Goal: Transaction & Acquisition: Complete application form

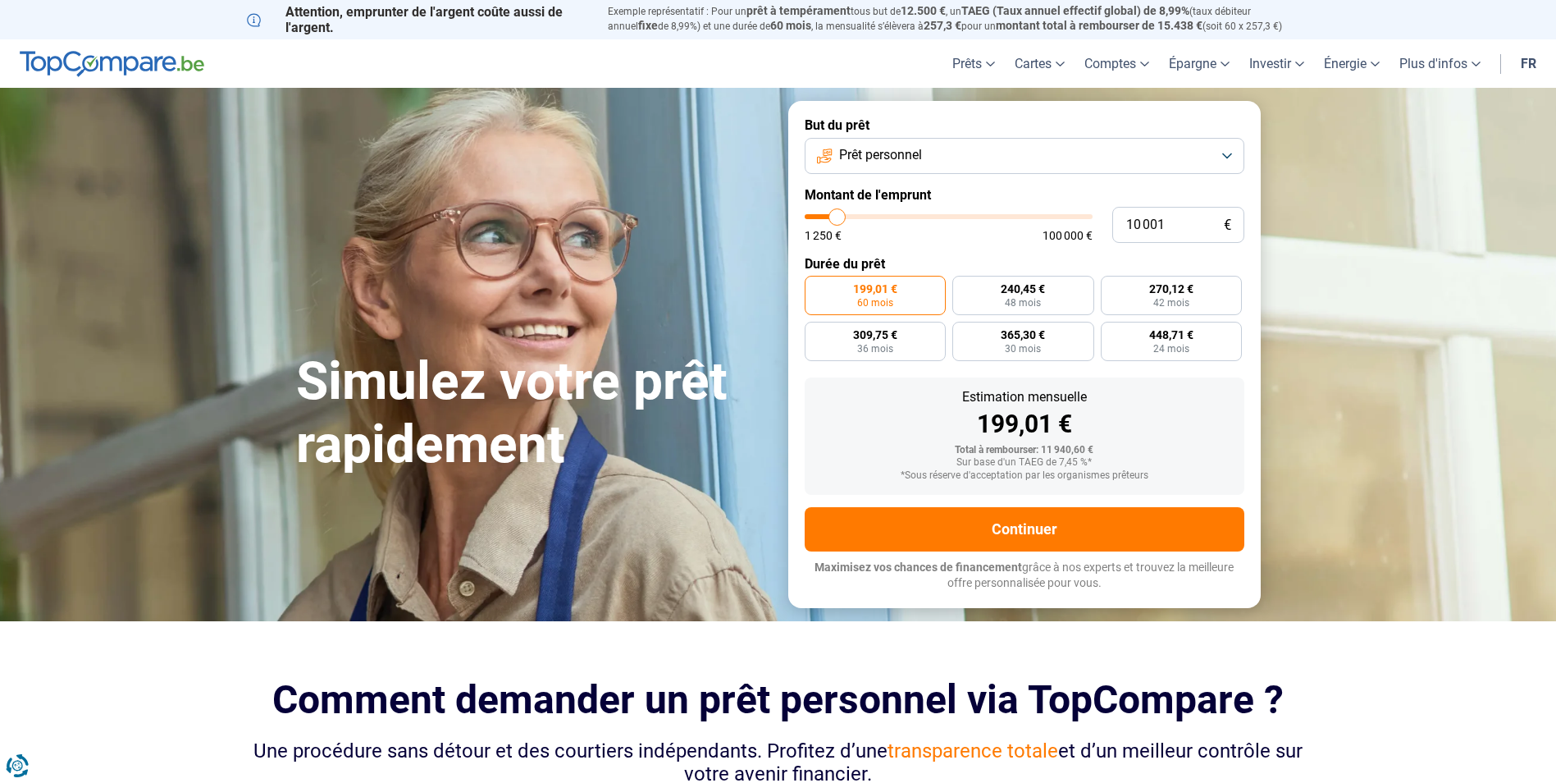
type input "8 750"
type input "8750"
type input "9 000"
type input "9000"
type input "9 750"
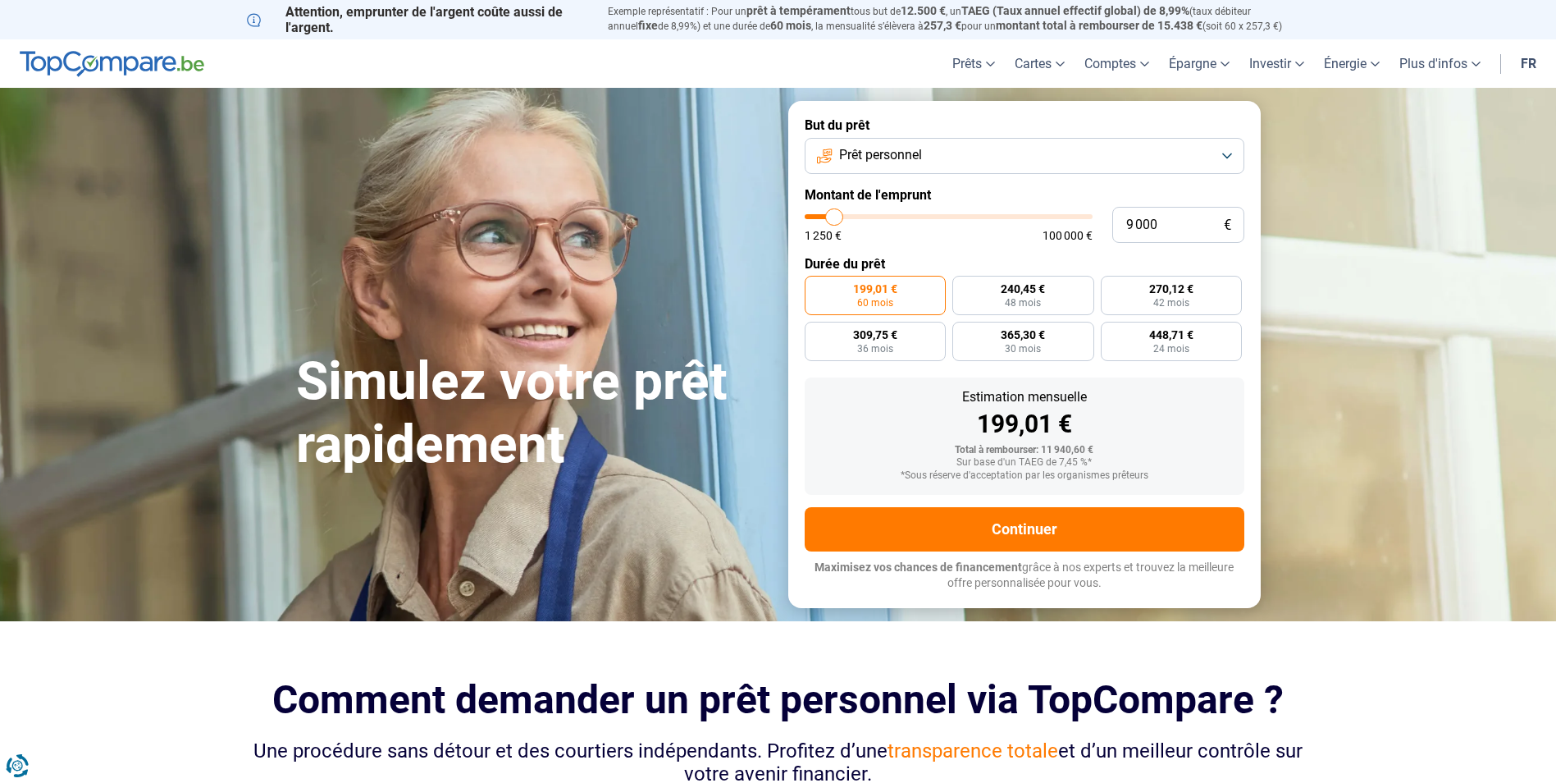
type input "9750"
type input "10 250"
type input "10250"
type input "13 000"
type input "13000"
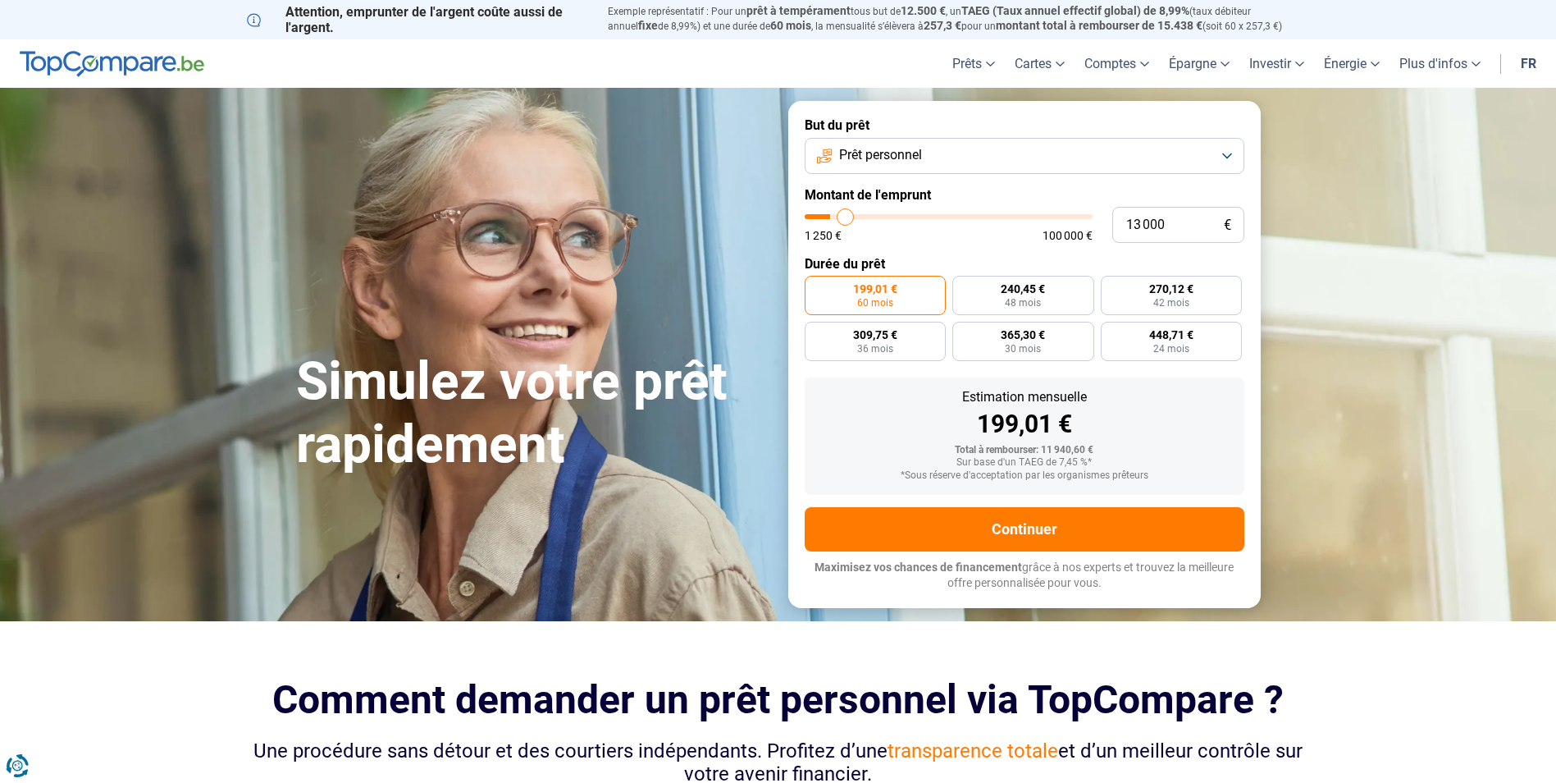
type input "15 500"
type input "15500"
type input "18 500"
type input "18500"
type input "21 500"
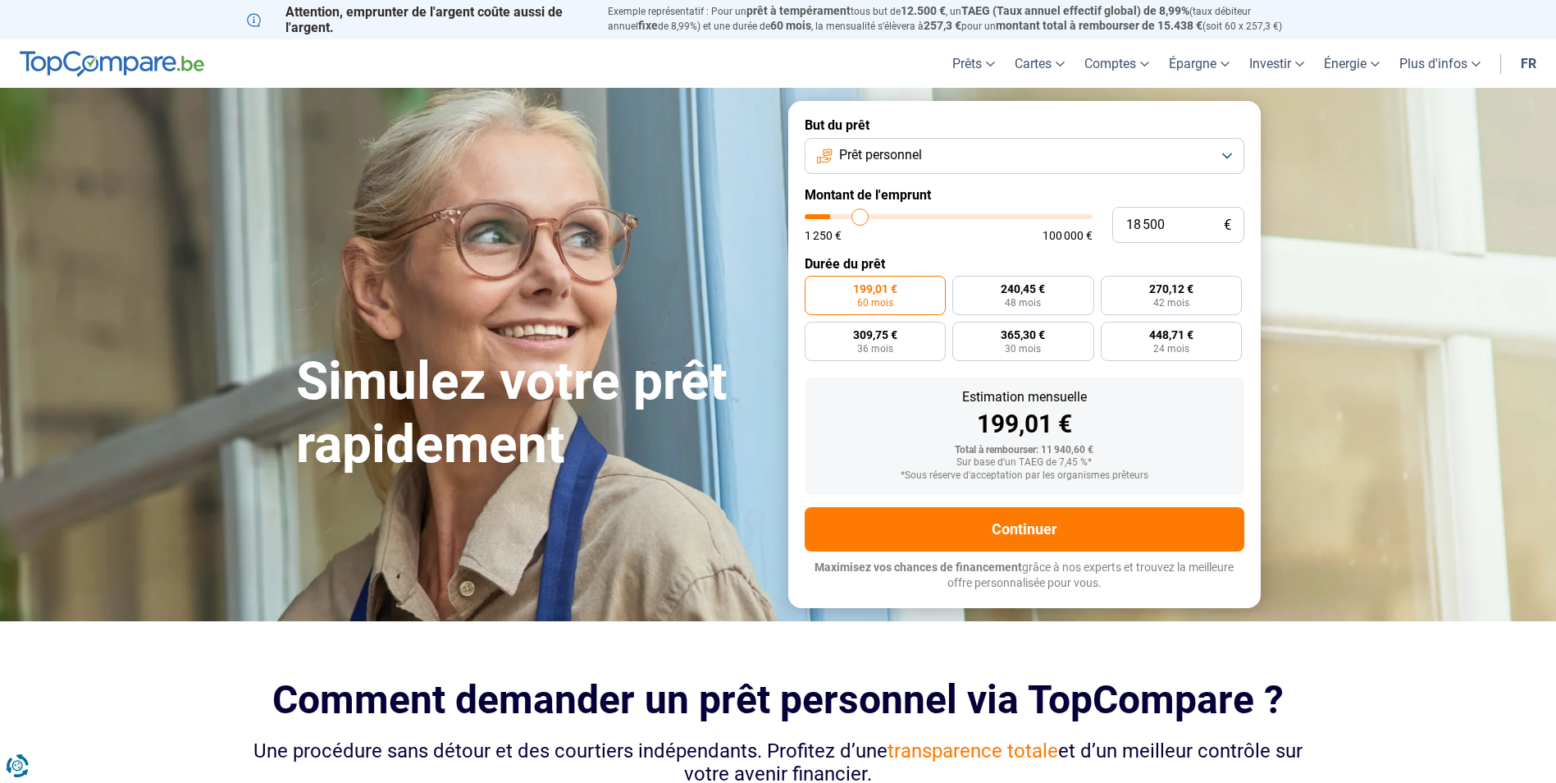
type input "21500"
type input "23 750"
type input "23750"
type input "25 250"
type input "25250"
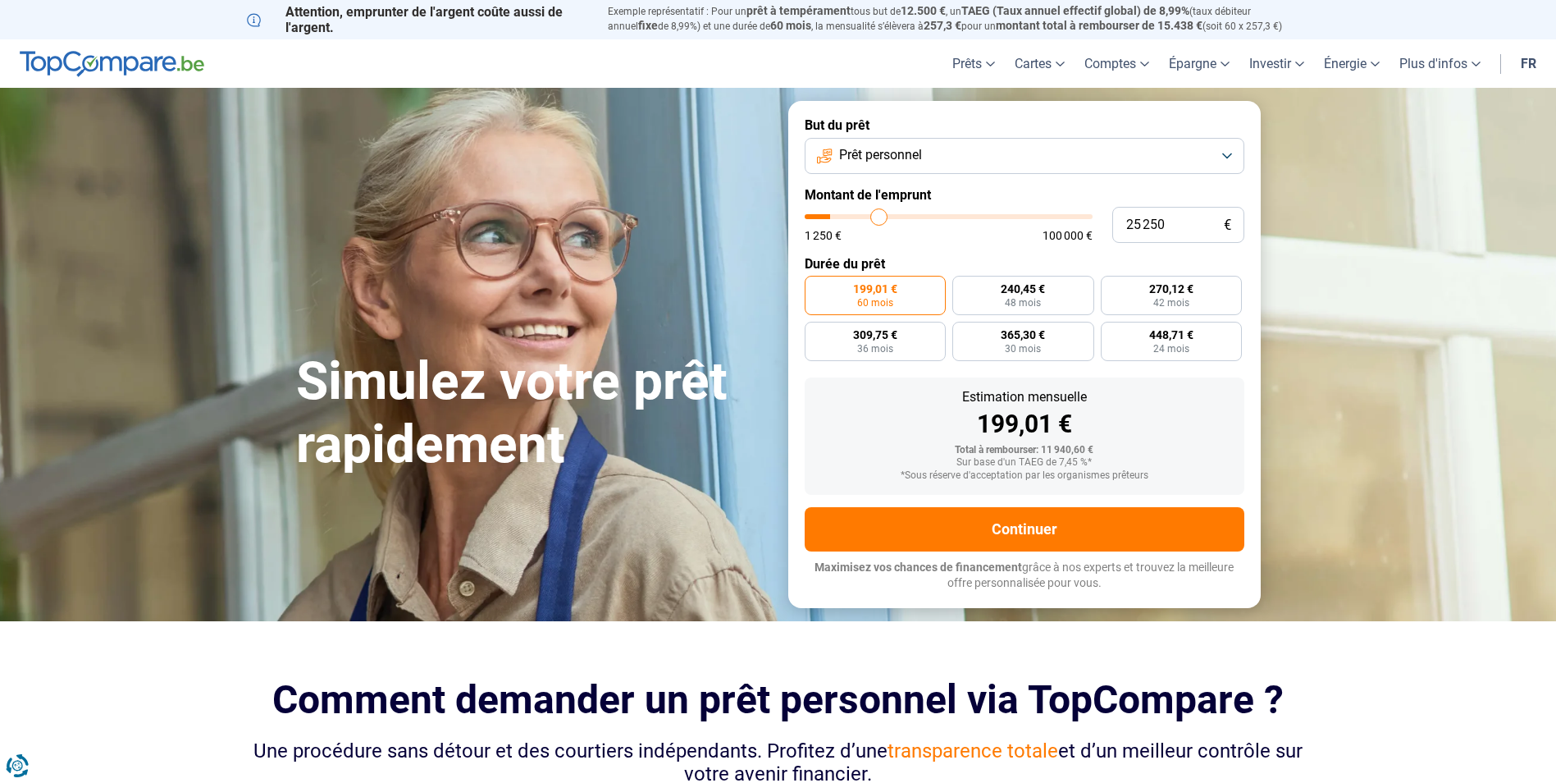
type input "27 250"
type input "27250"
type input "27 500"
type input "27500"
type input "29 000"
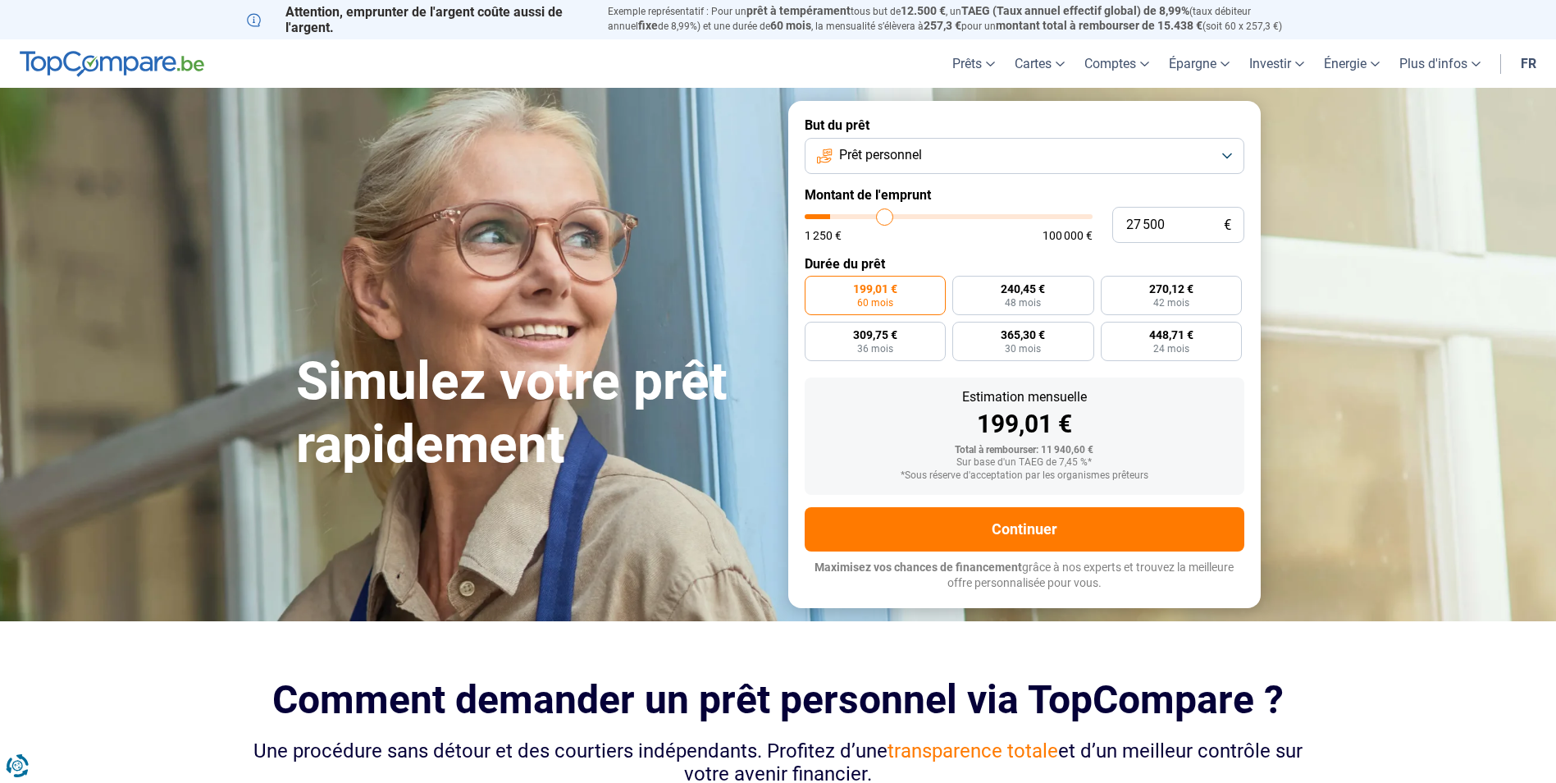
type input "29000"
type input "30 500"
type input "30500"
type input "31 250"
type input "31250"
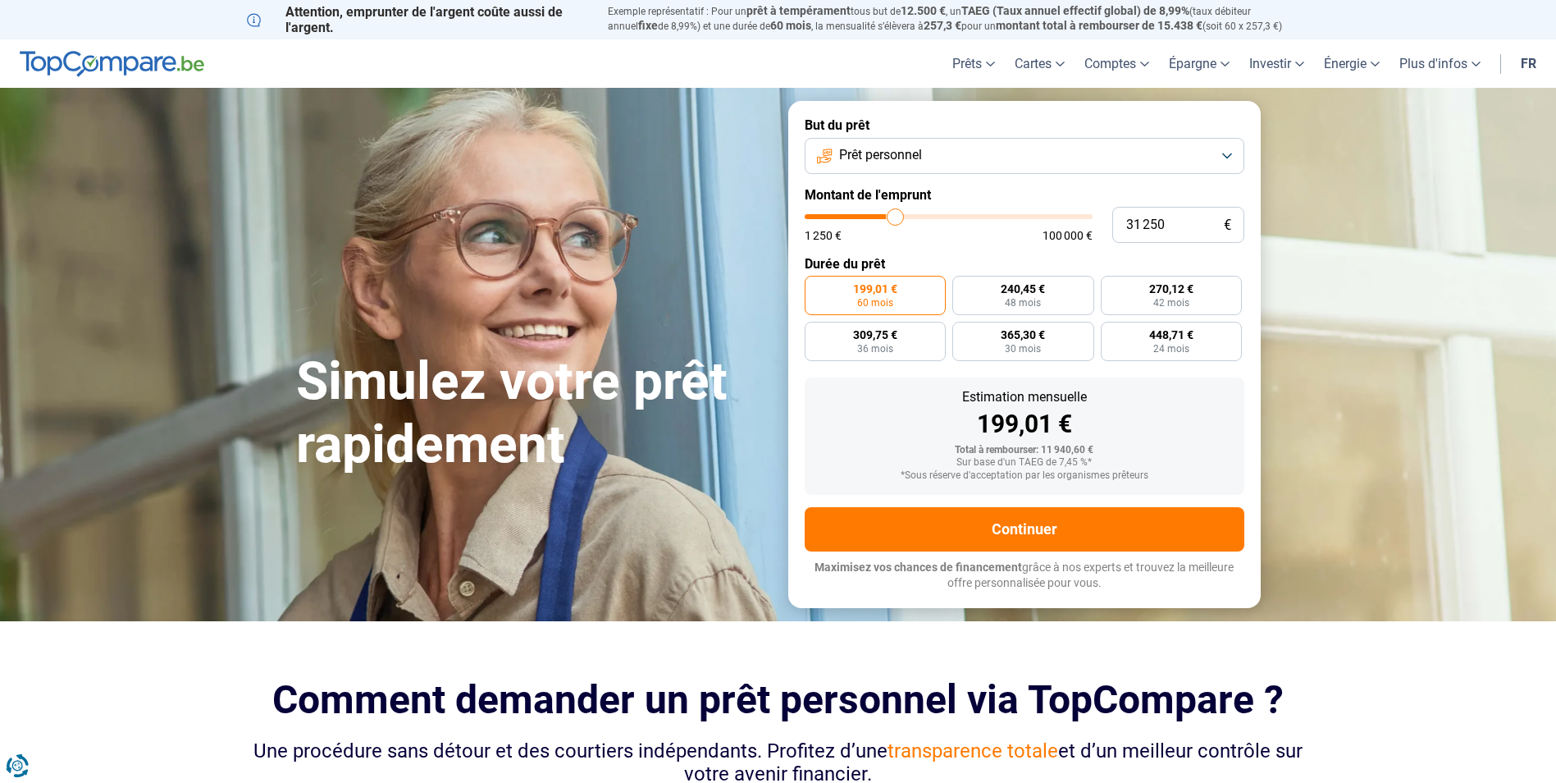
type input "31 750"
type input "31750"
type input "32 250"
type input "32250"
type input "33 250"
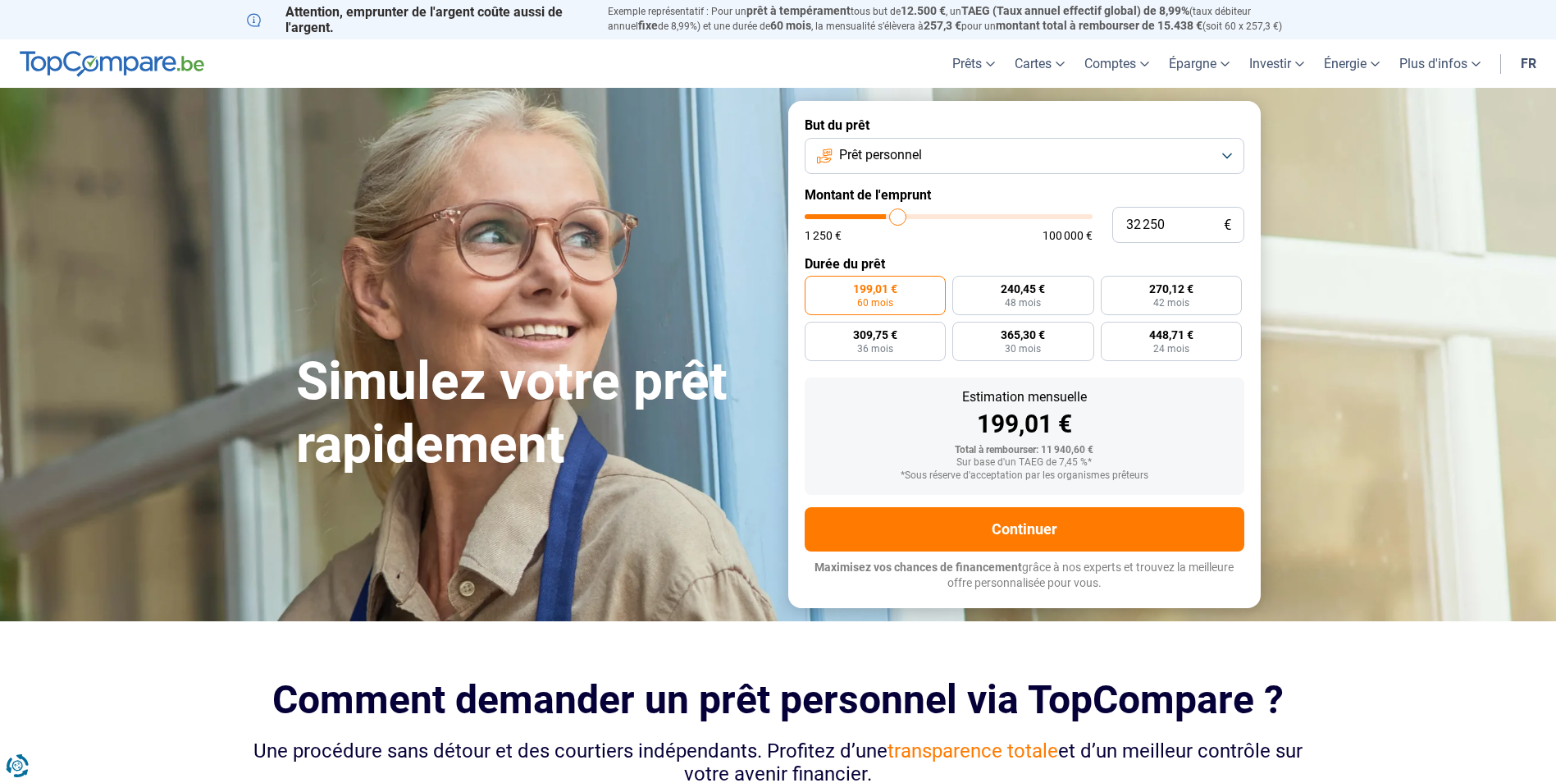
type input "33250"
type input "33 750"
type input "33750"
type input "35 000"
type input "35000"
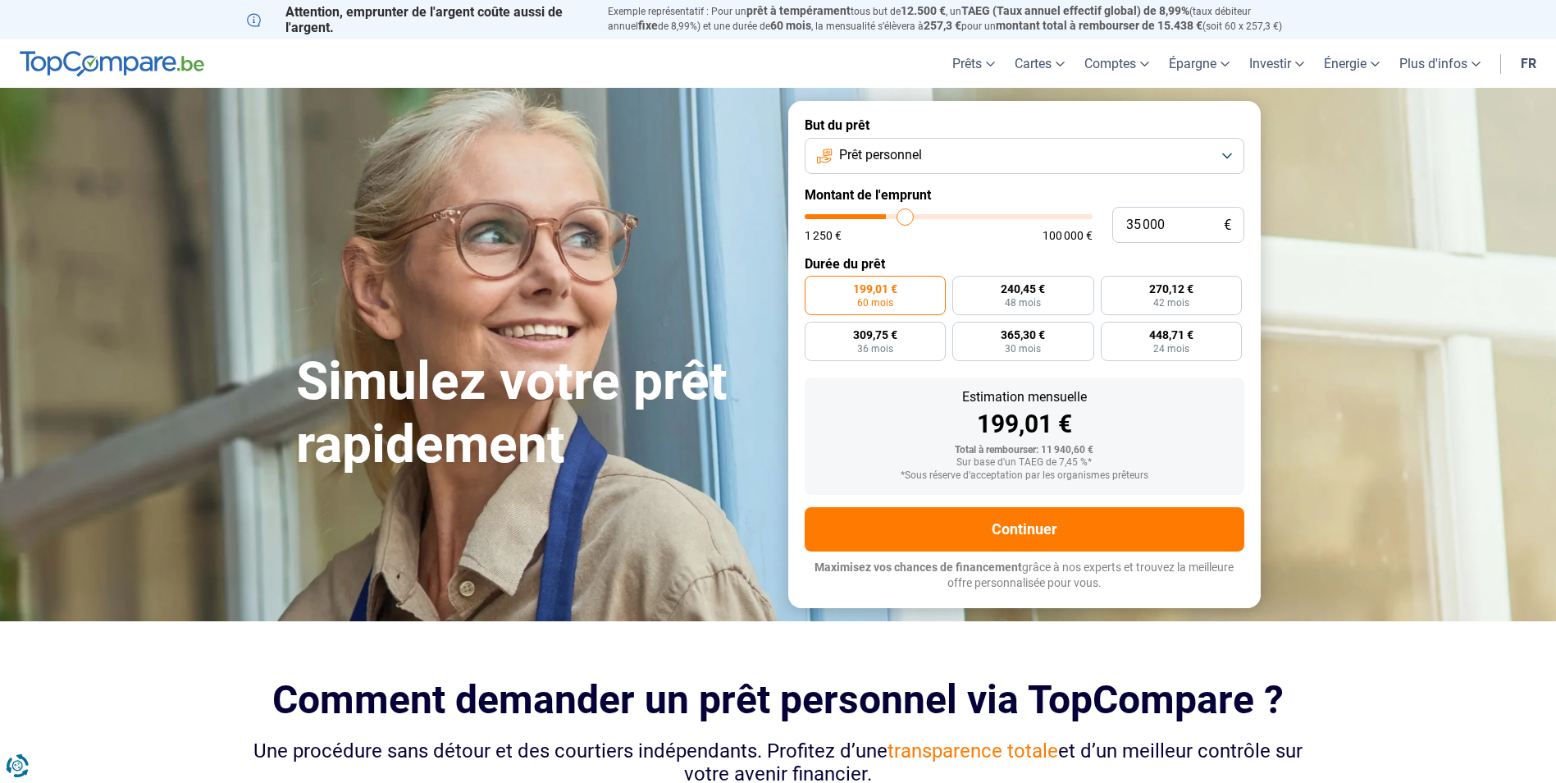
type input "35 500"
type input "35500"
type input "35 750"
type input "35750"
type input "36 500"
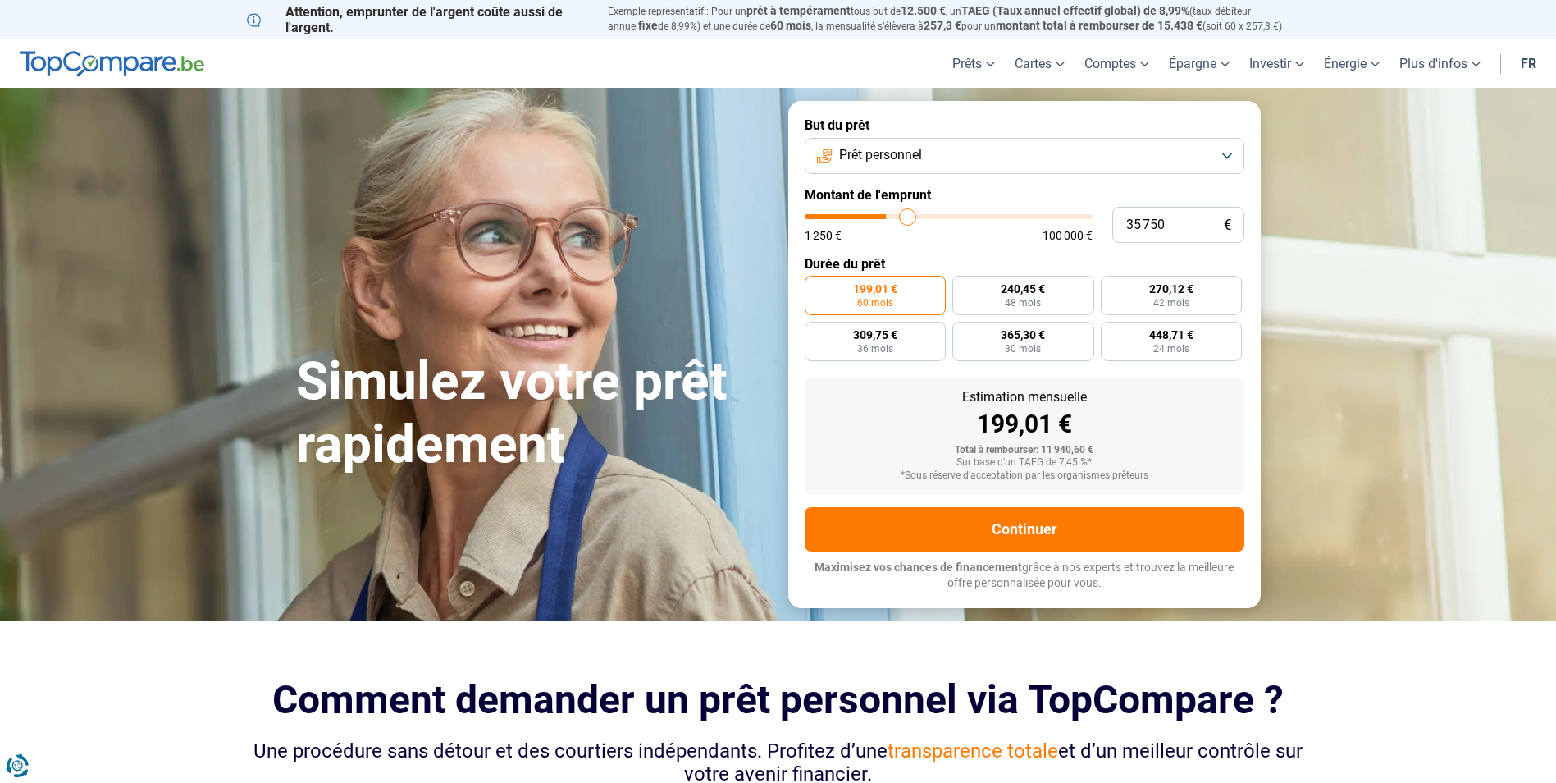
type input "36500"
type input "37 000"
type input "37000"
type input "37 750"
type input "37750"
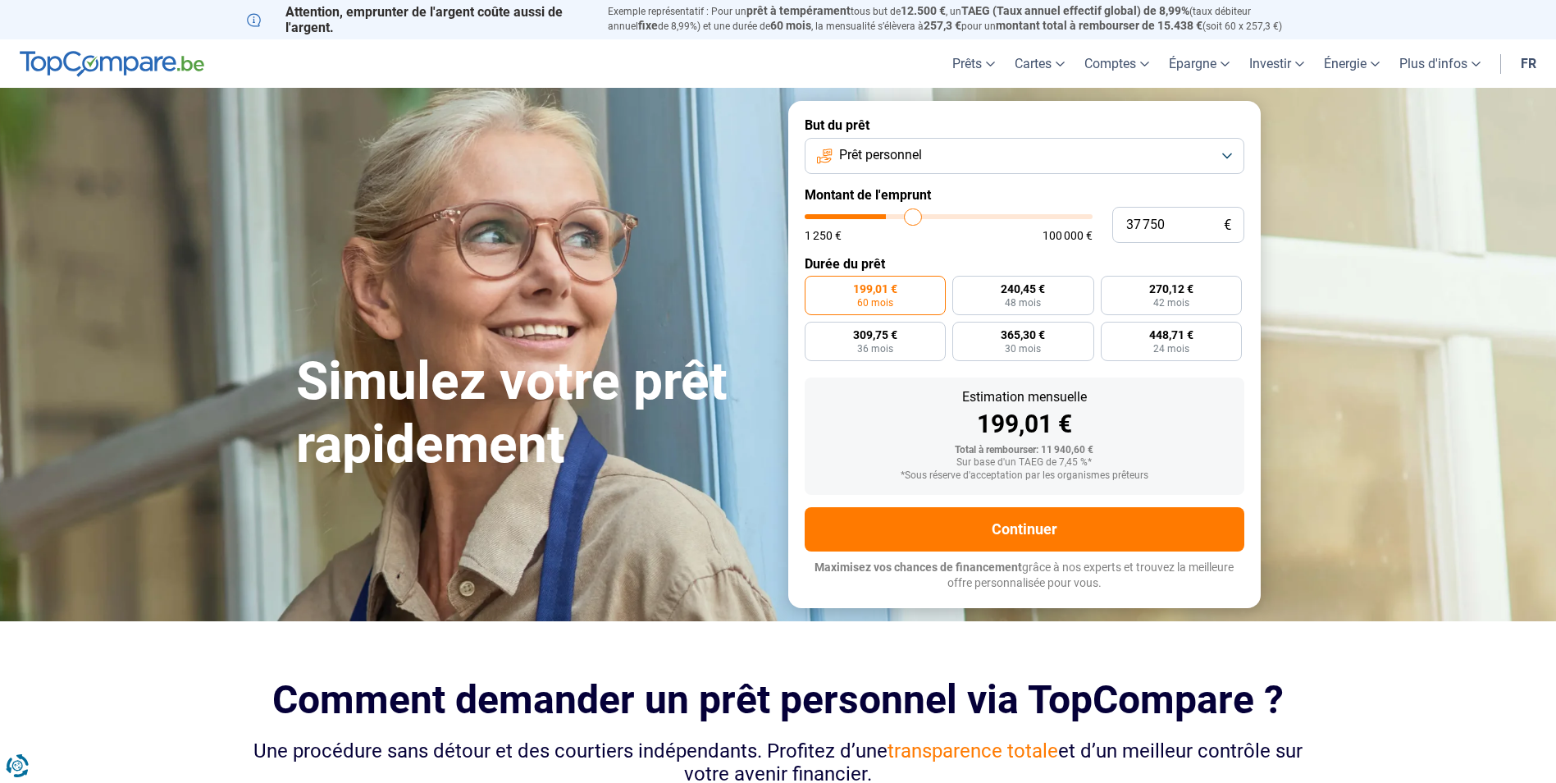
type input "38 500"
type input "38500"
type input "39 750"
type input "39750"
type input "40 250"
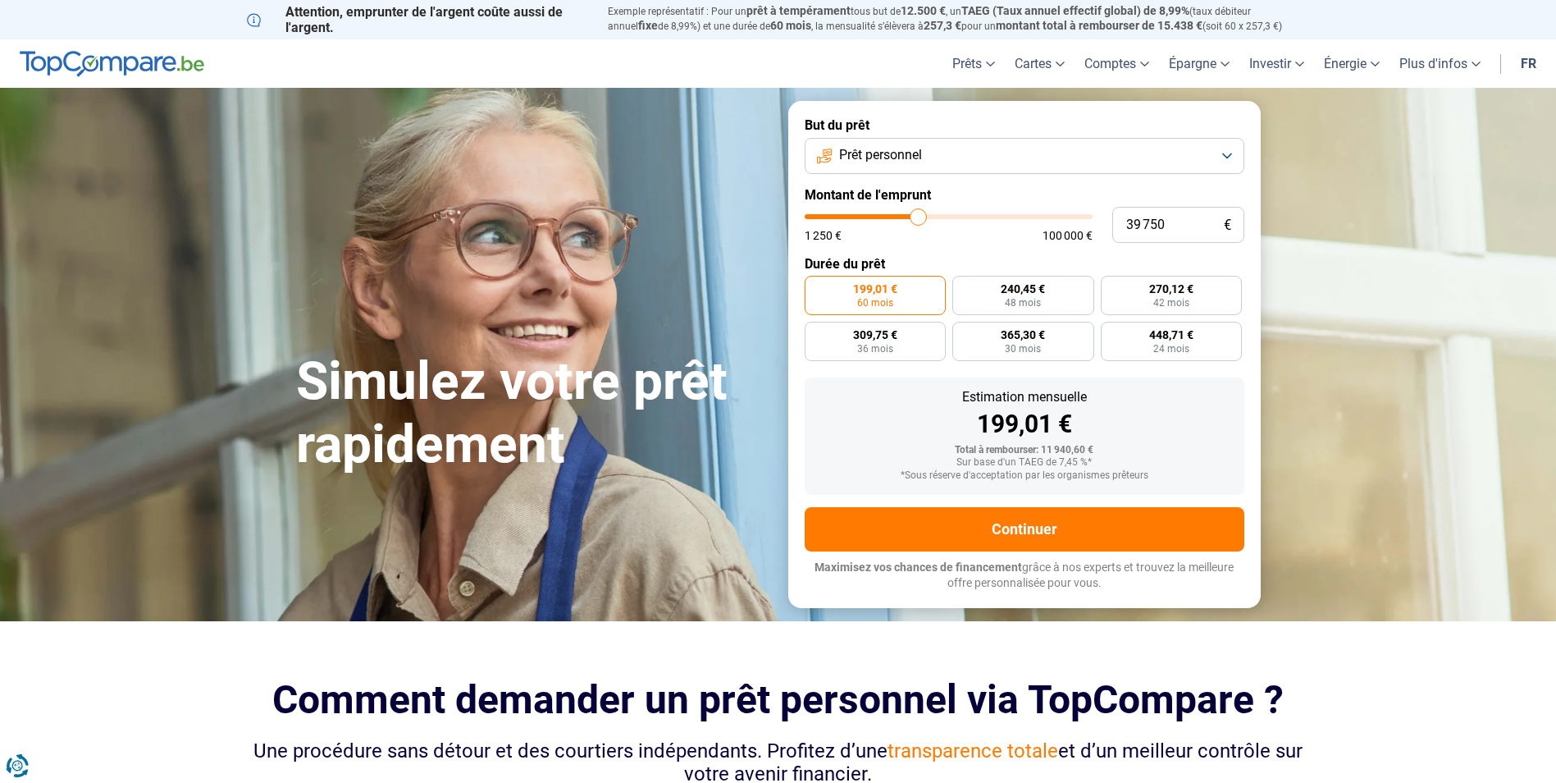
type input "40250"
type input "41 250"
type input "41250"
type input "42 000"
type input "42000"
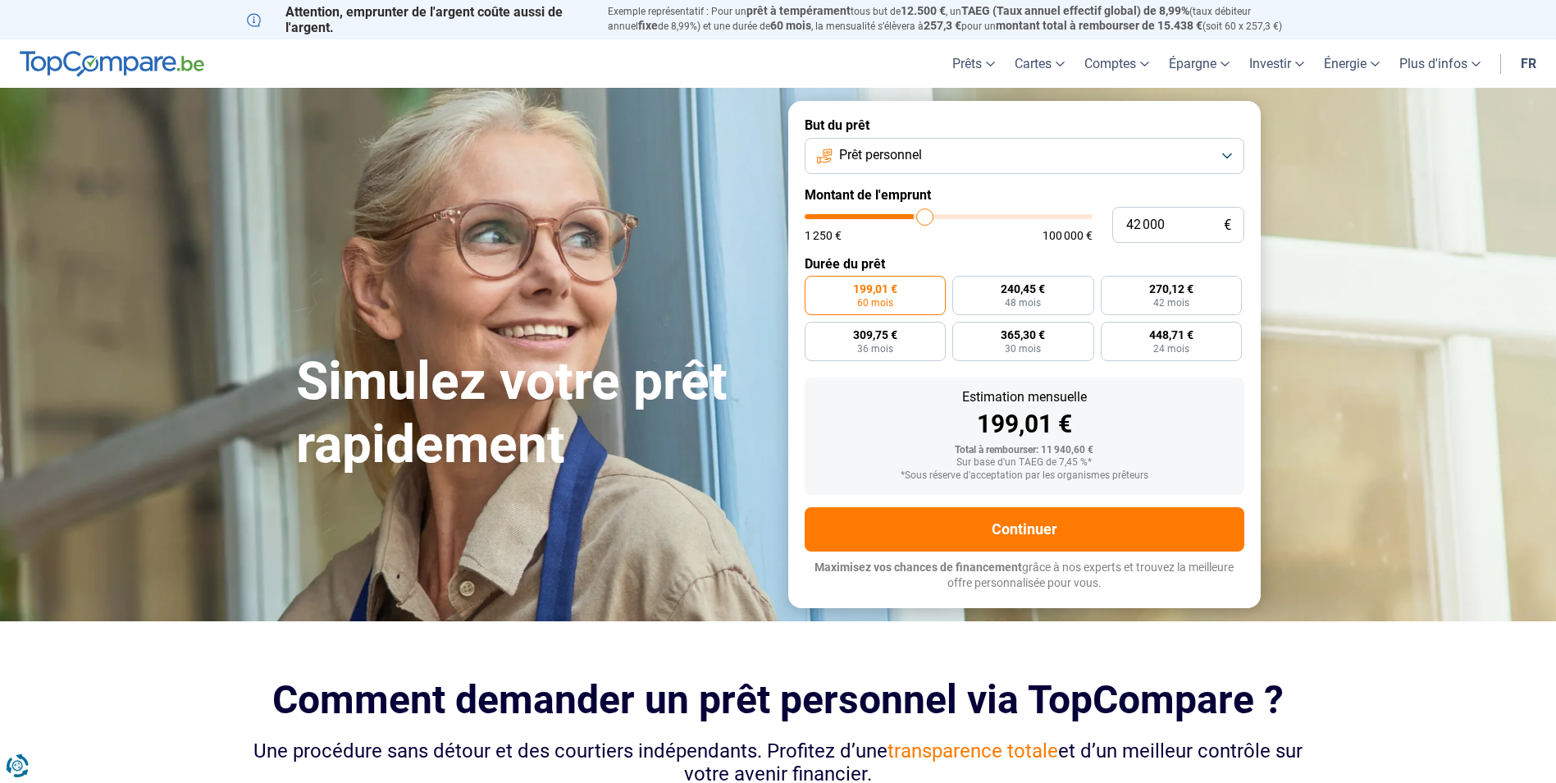
type input "42 750"
type input "42750"
type input "43 000"
type input "43000"
type input "42 750"
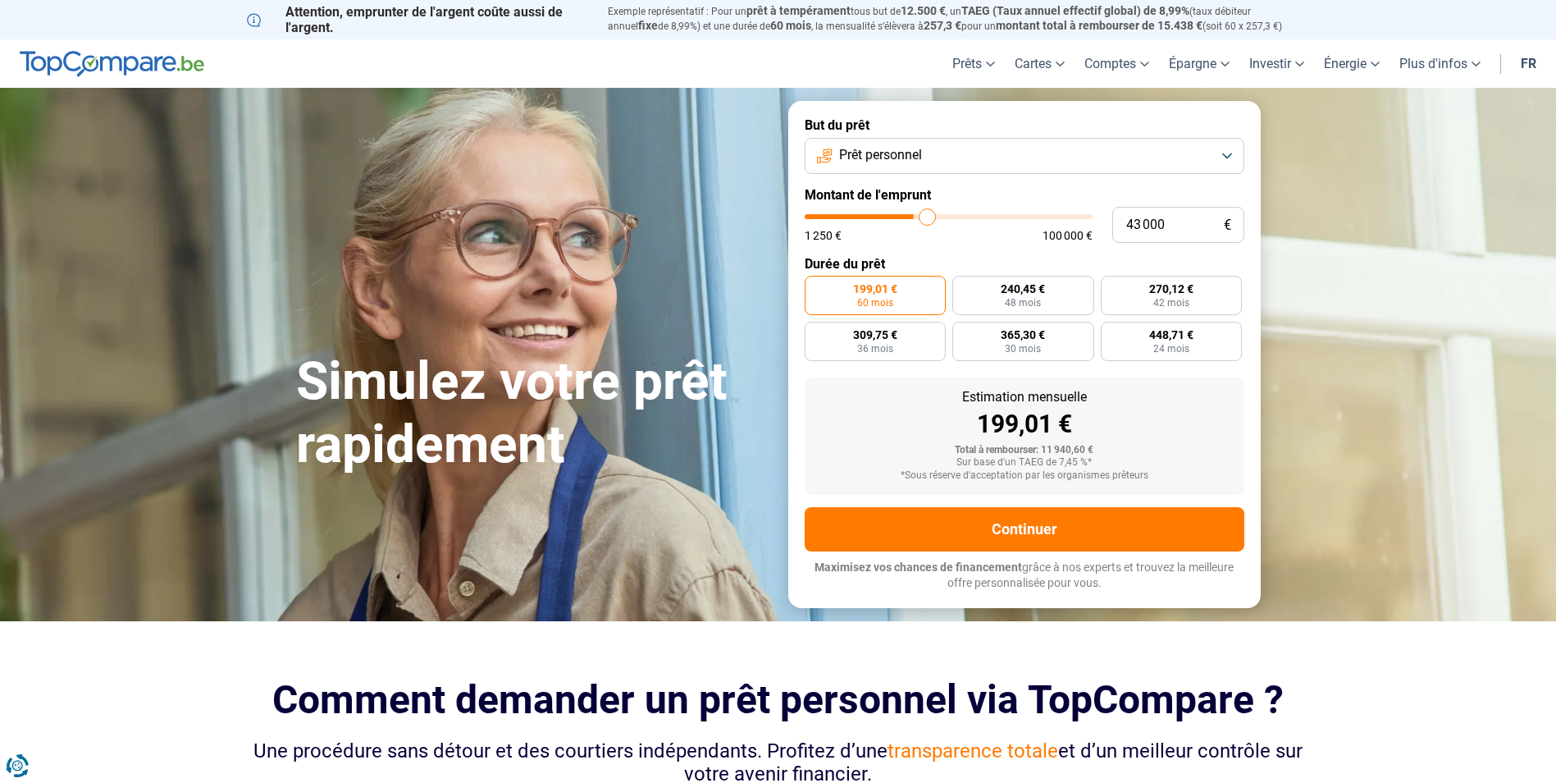
type input "42750"
type input "42 500"
type input "42500"
type input "42 000"
type input "42000"
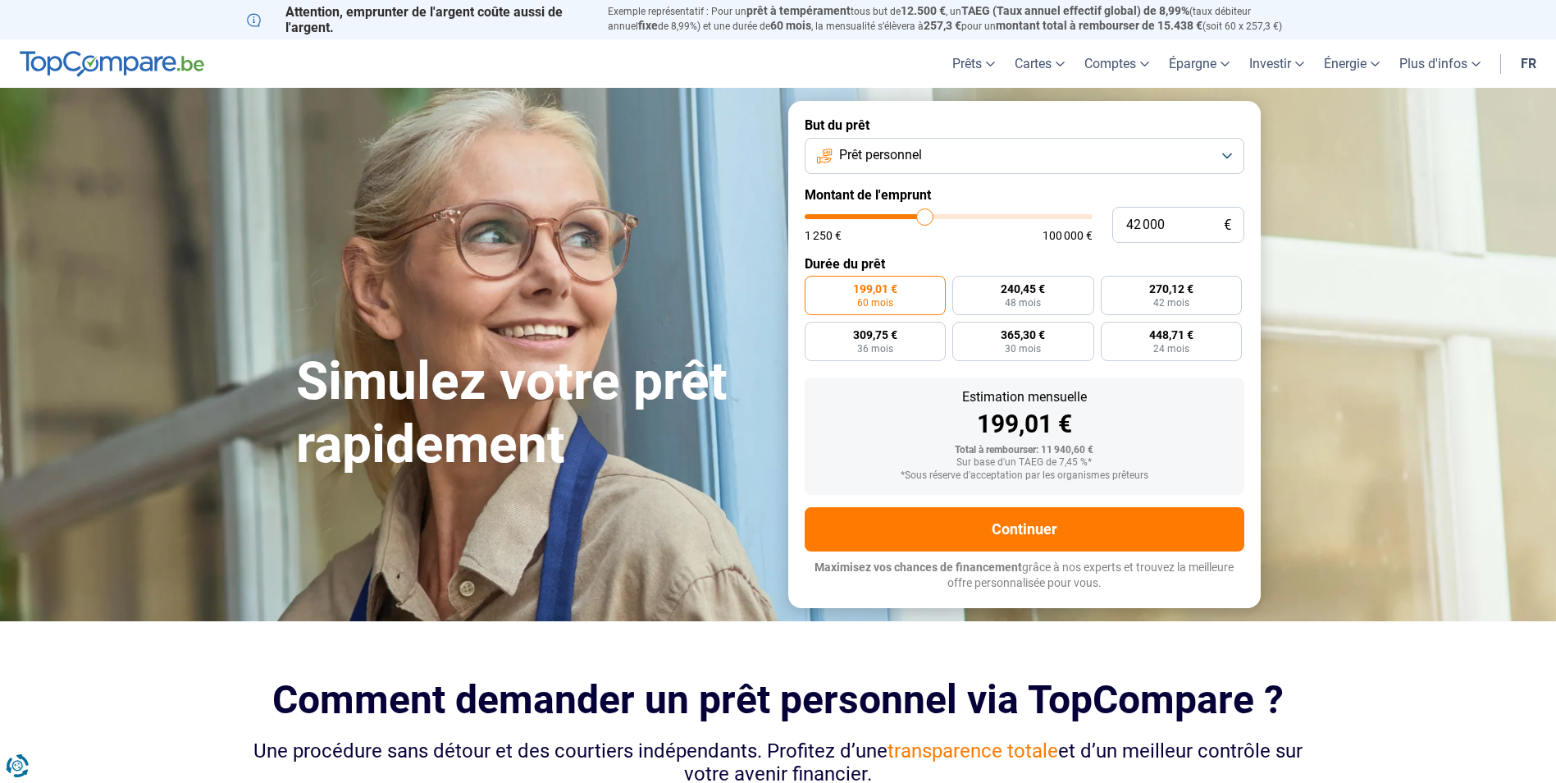
type input "41 500"
type input "41500"
type input "40 000"
type input "40000"
type input "39 500"
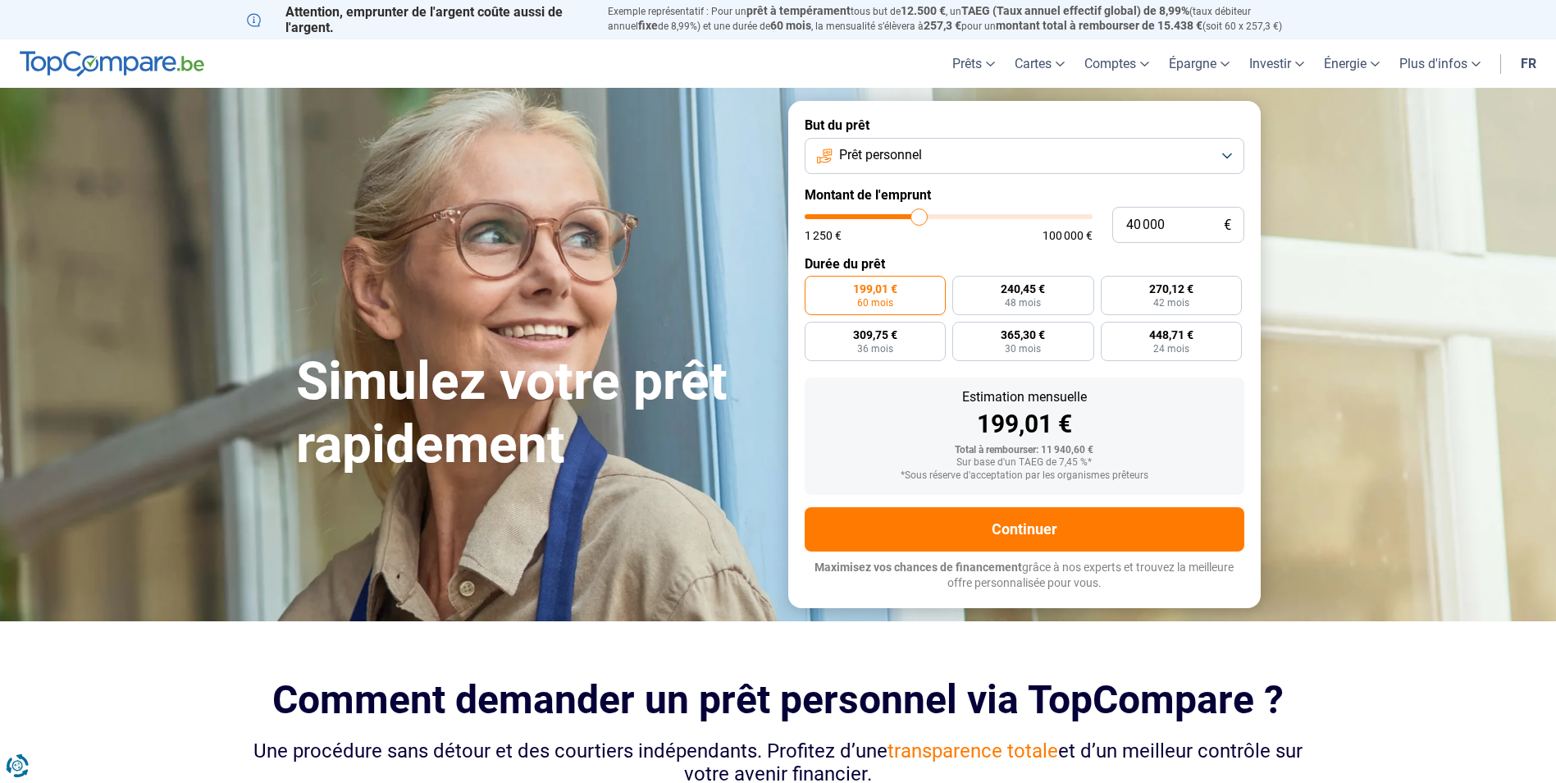
type input "39500"
type input "38 750"
type input "38750"
type input "38 250"
type input "38250"
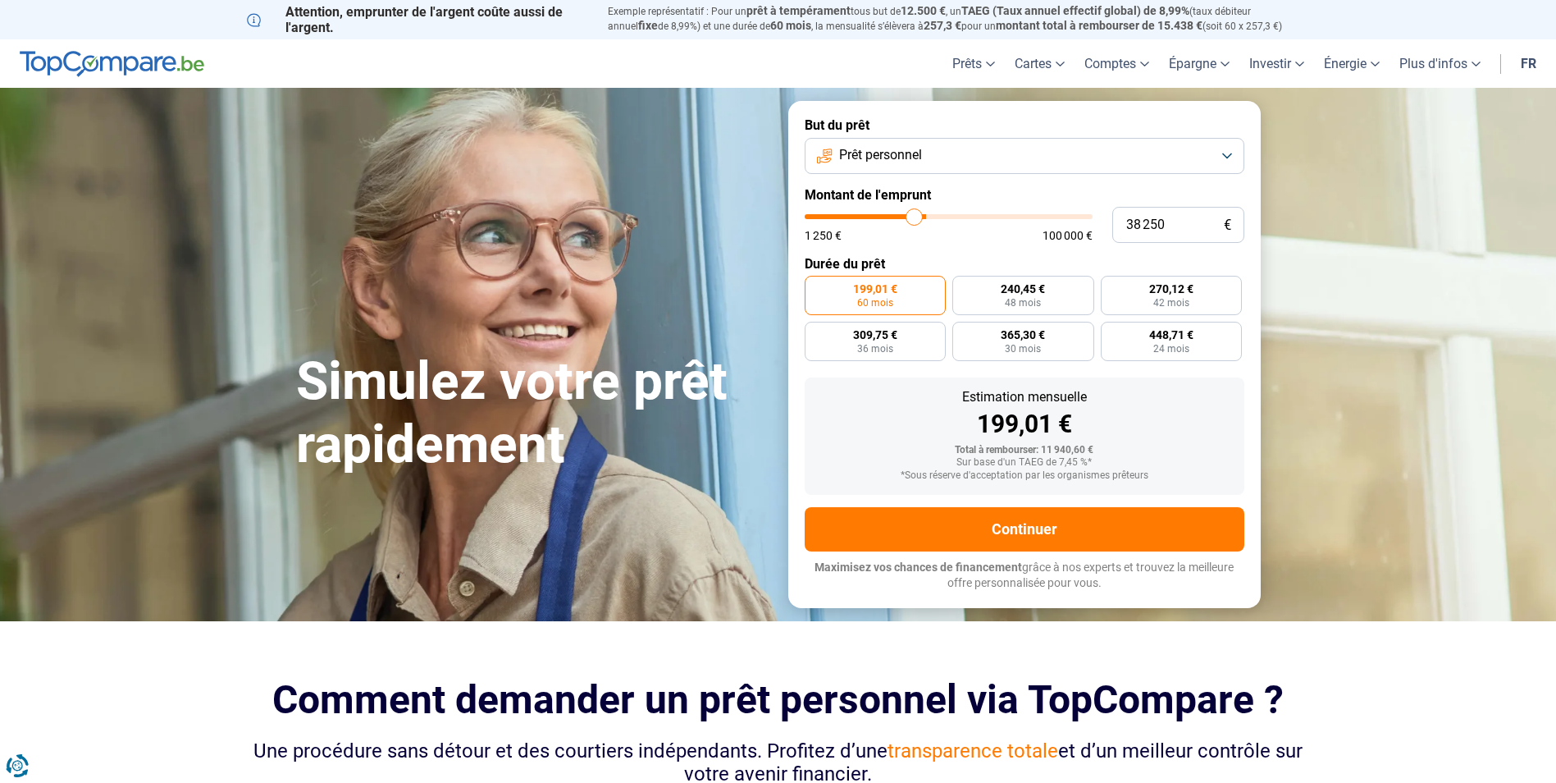
type input "37 000"
type input "37000"
type input "36 250"
type input "36250"
type input "35 250"
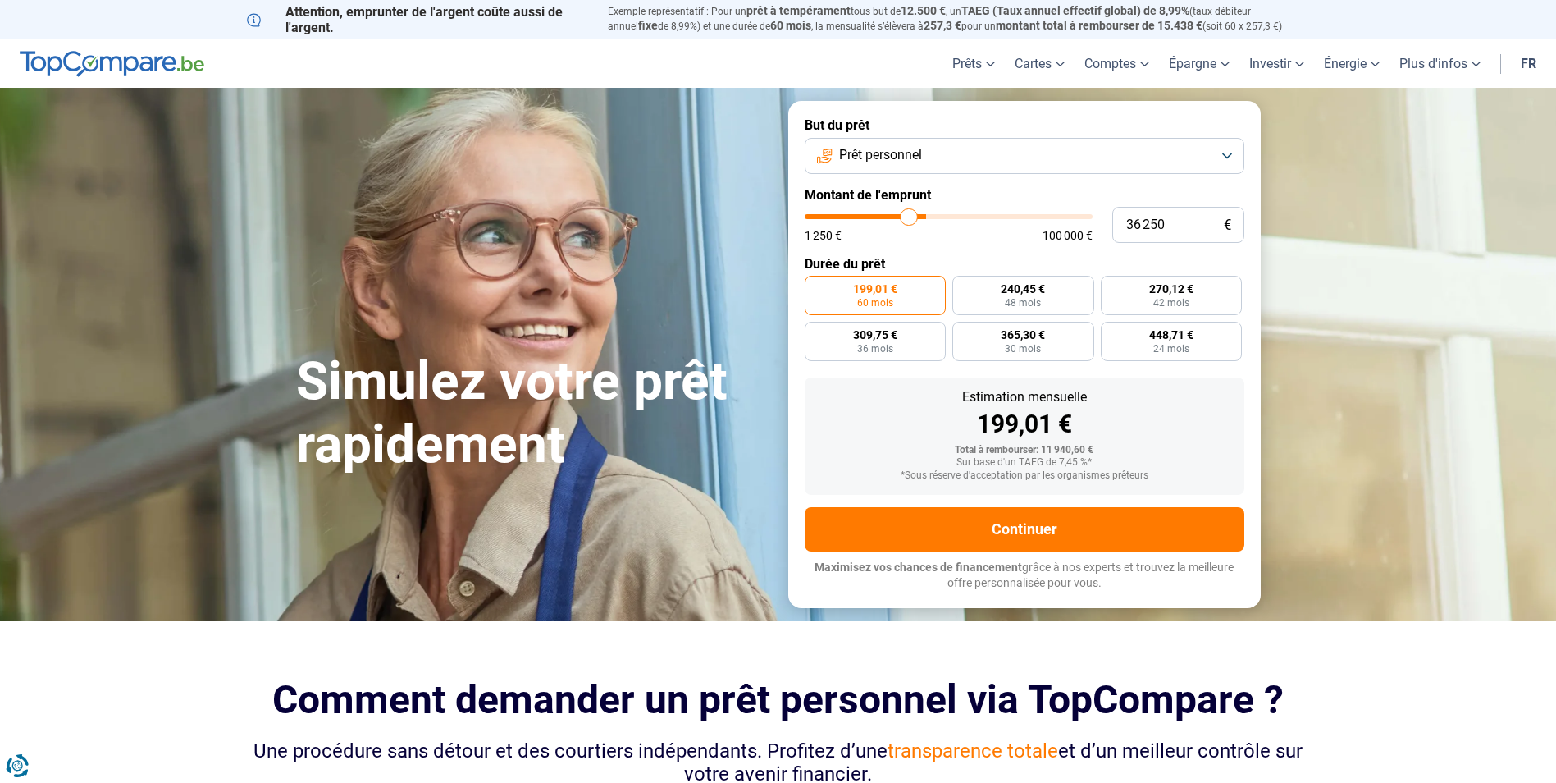
type input "35250"
type input "35 000"
type input "35000"
type input "34 750"
type input "34750"
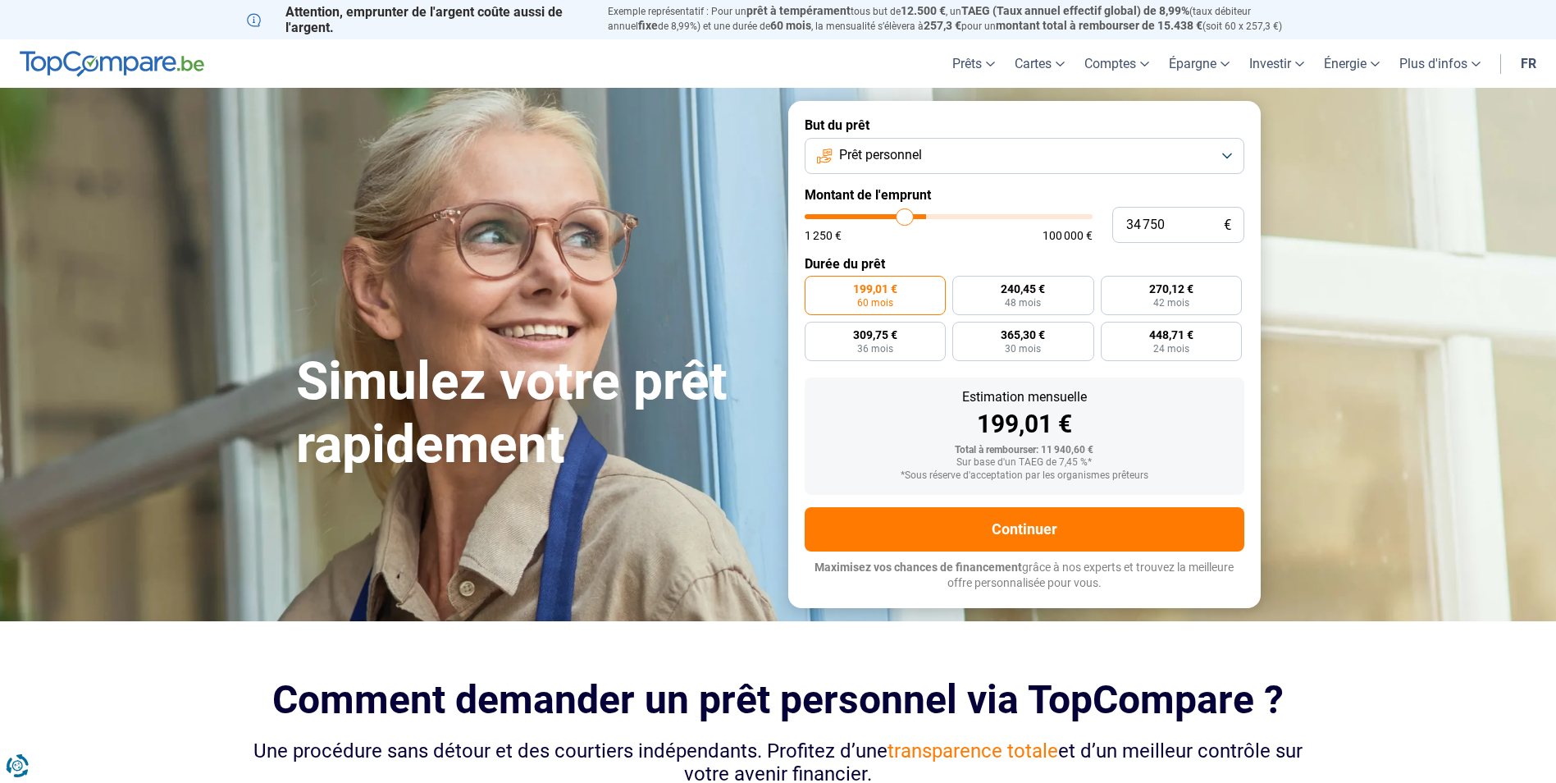
type input "34 250"
type input "34250"
type input "34 000"
type input "34000"
type input "33 500"
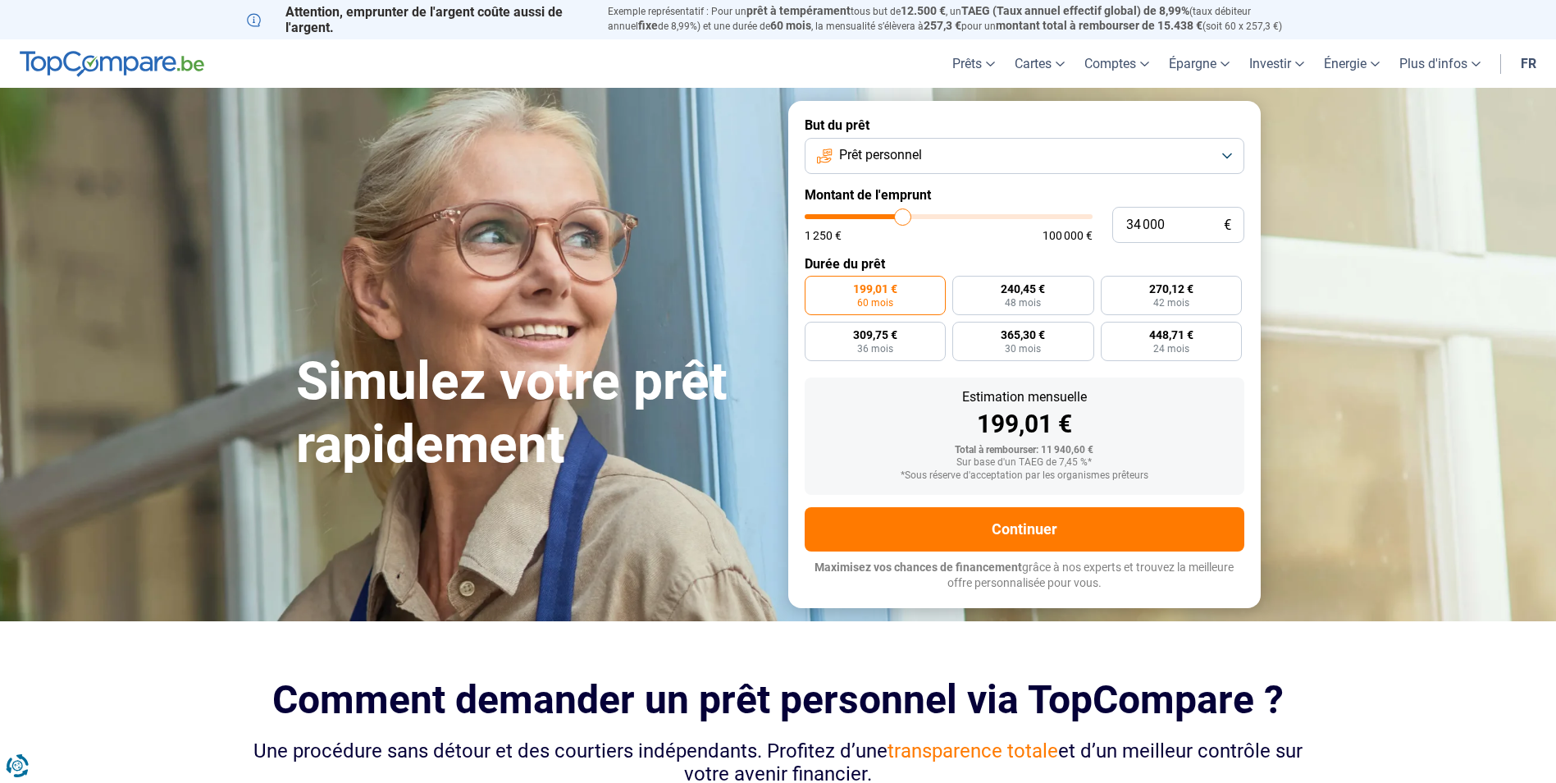
type input "33500"
type input "33 250"
type input "33250"
type input "32 750"
type input "32750"
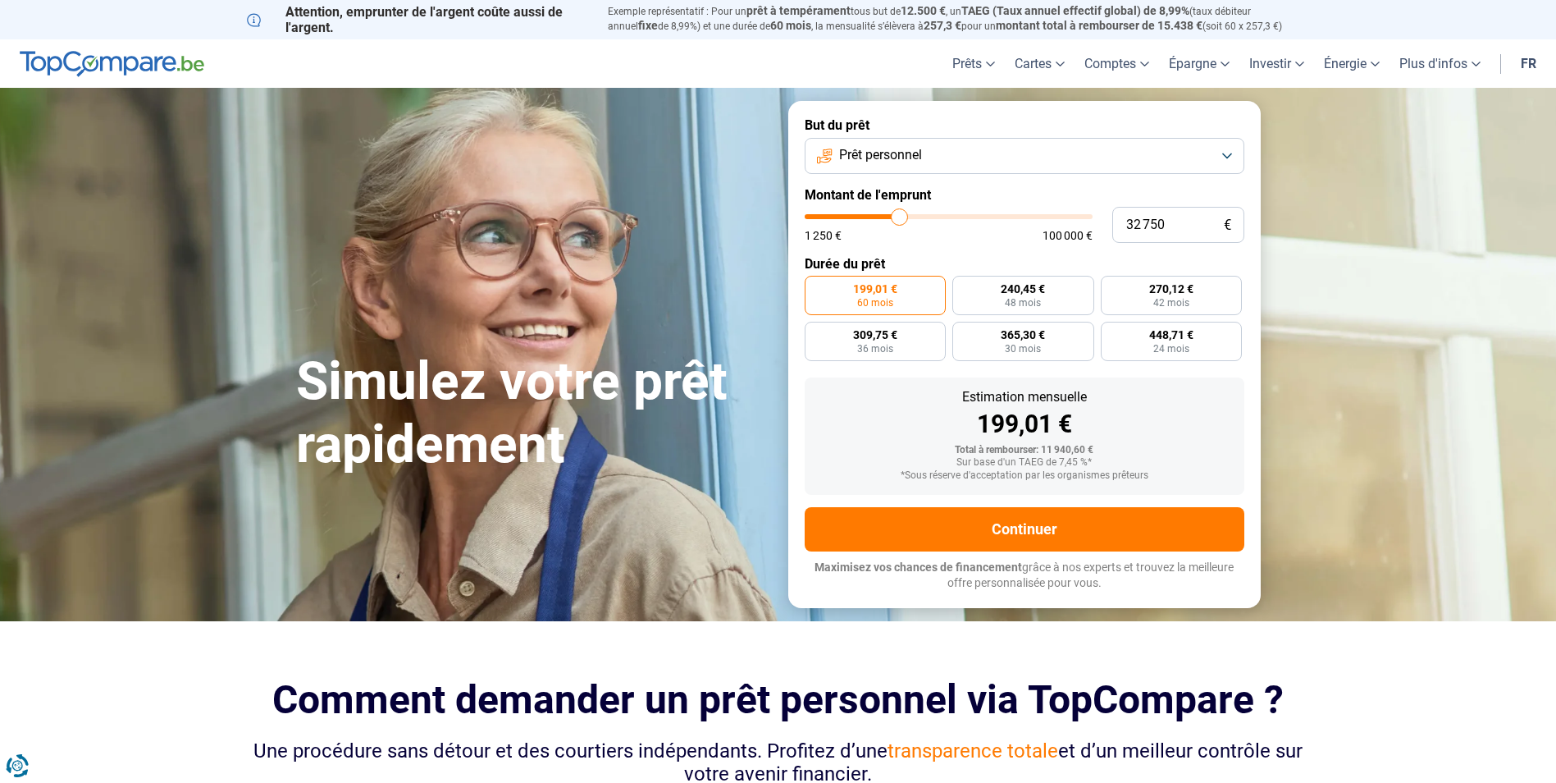
type input "32 500"
type input "32500"
type input "32 250"
type input "32250"
type input "31 750"
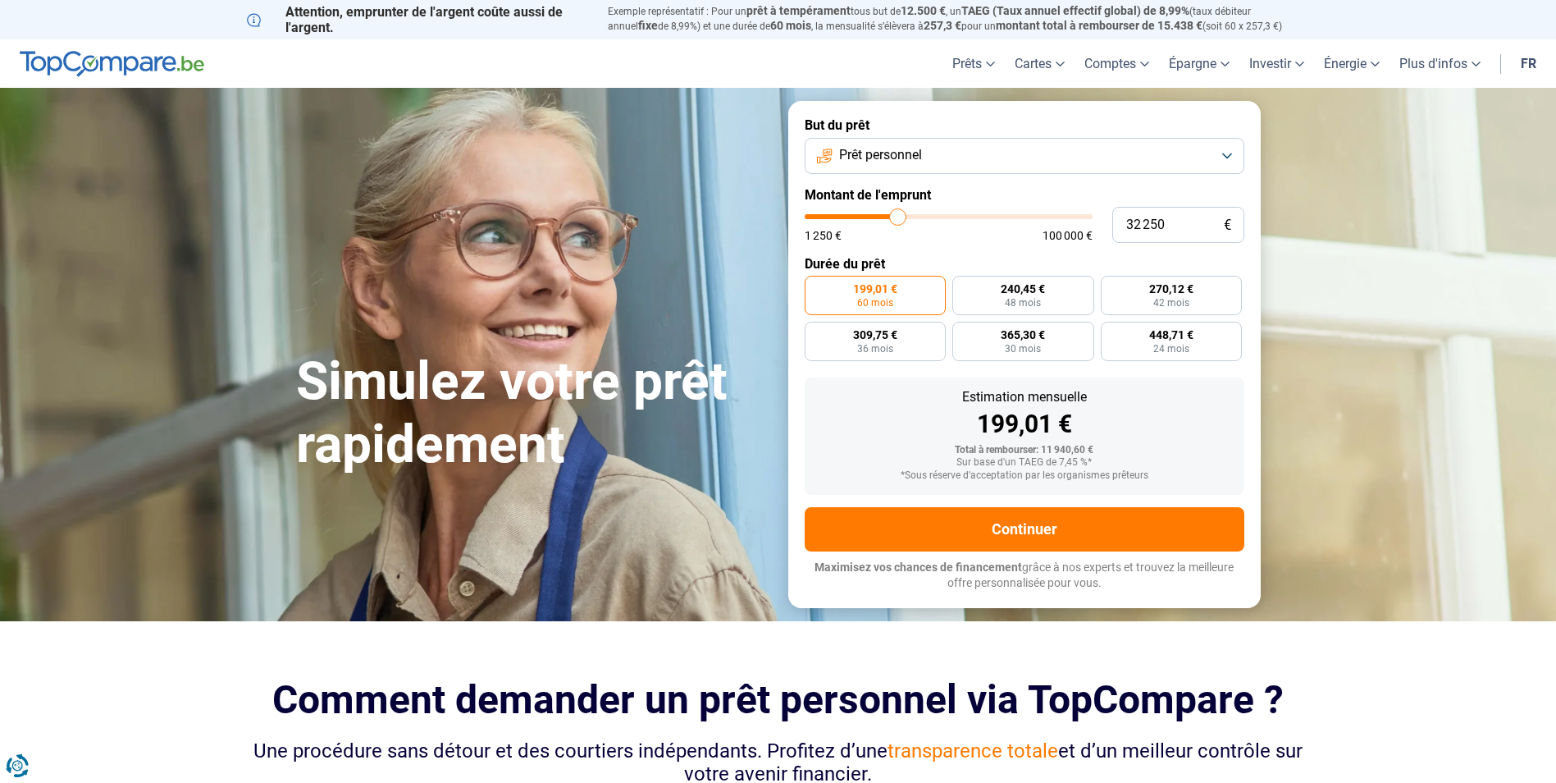
type input "31750"
type input "30 750"
type input "30750"
type input "30 500"
type input "30500"
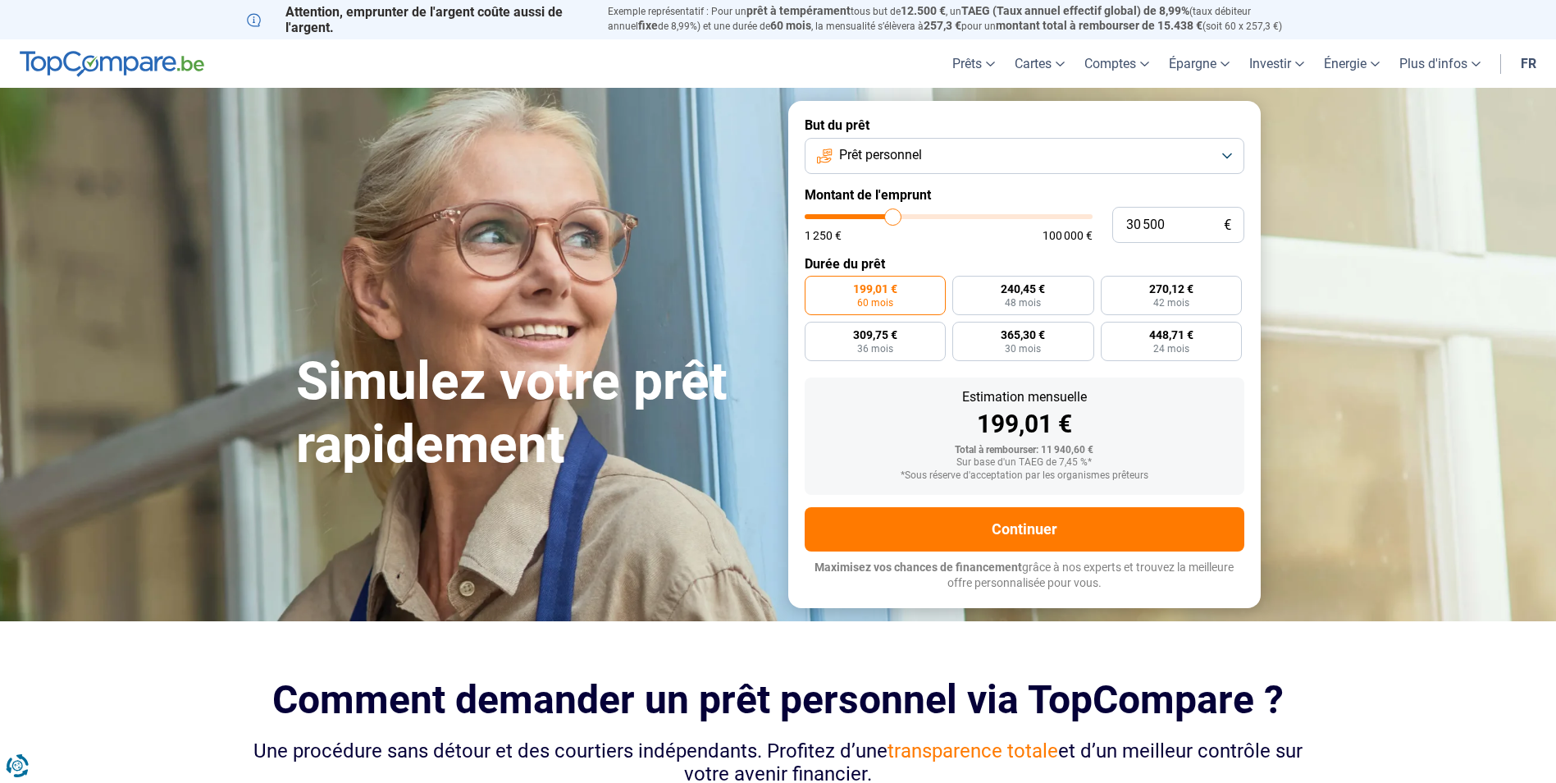
type input "29 750"
type input "29750"
type input "29 500"
type input "29500"
type input "29 250"
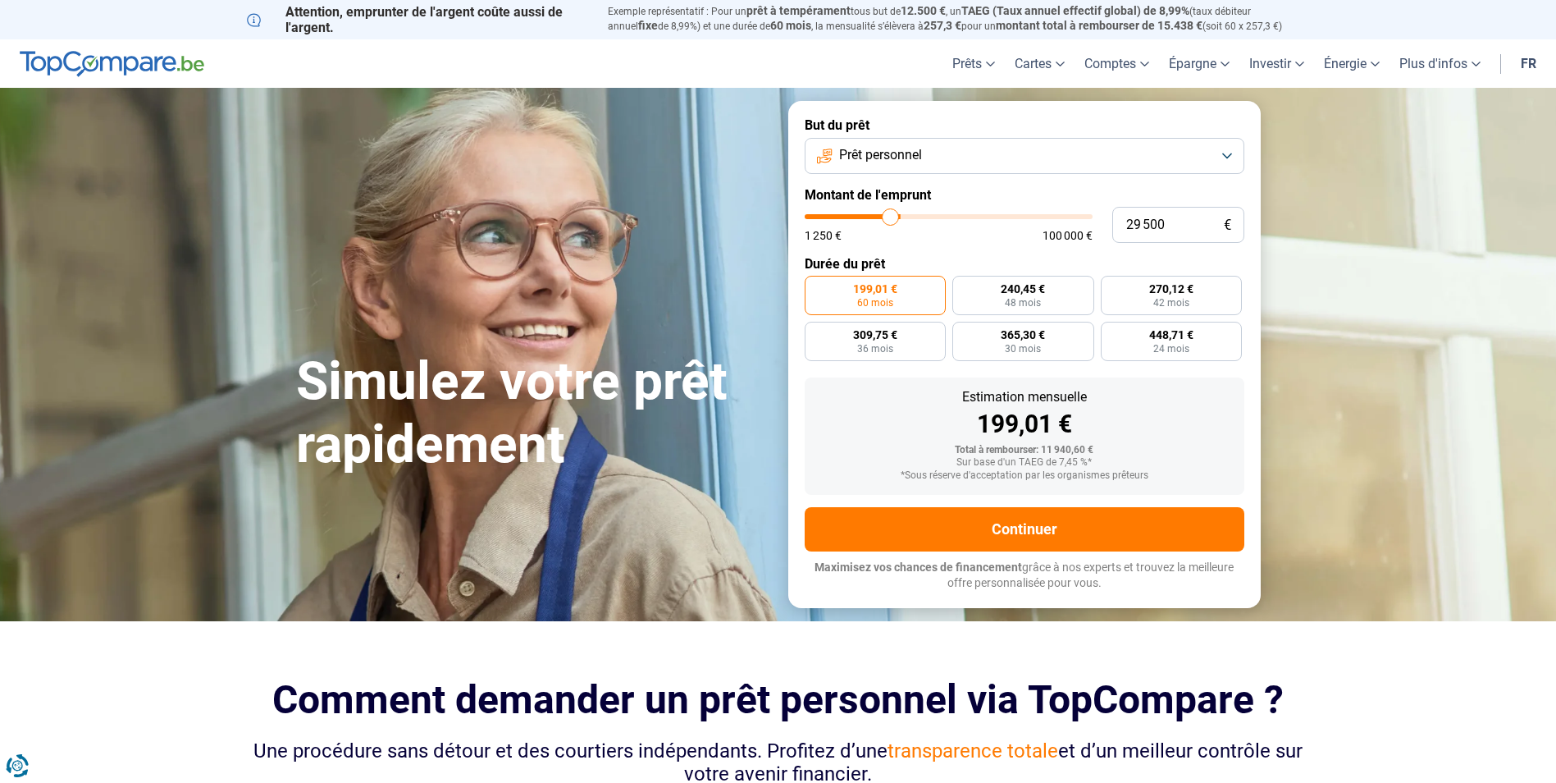
type input "29250"
type input "29 000"
type input "29000"
type input "28 750"
type input "28750"
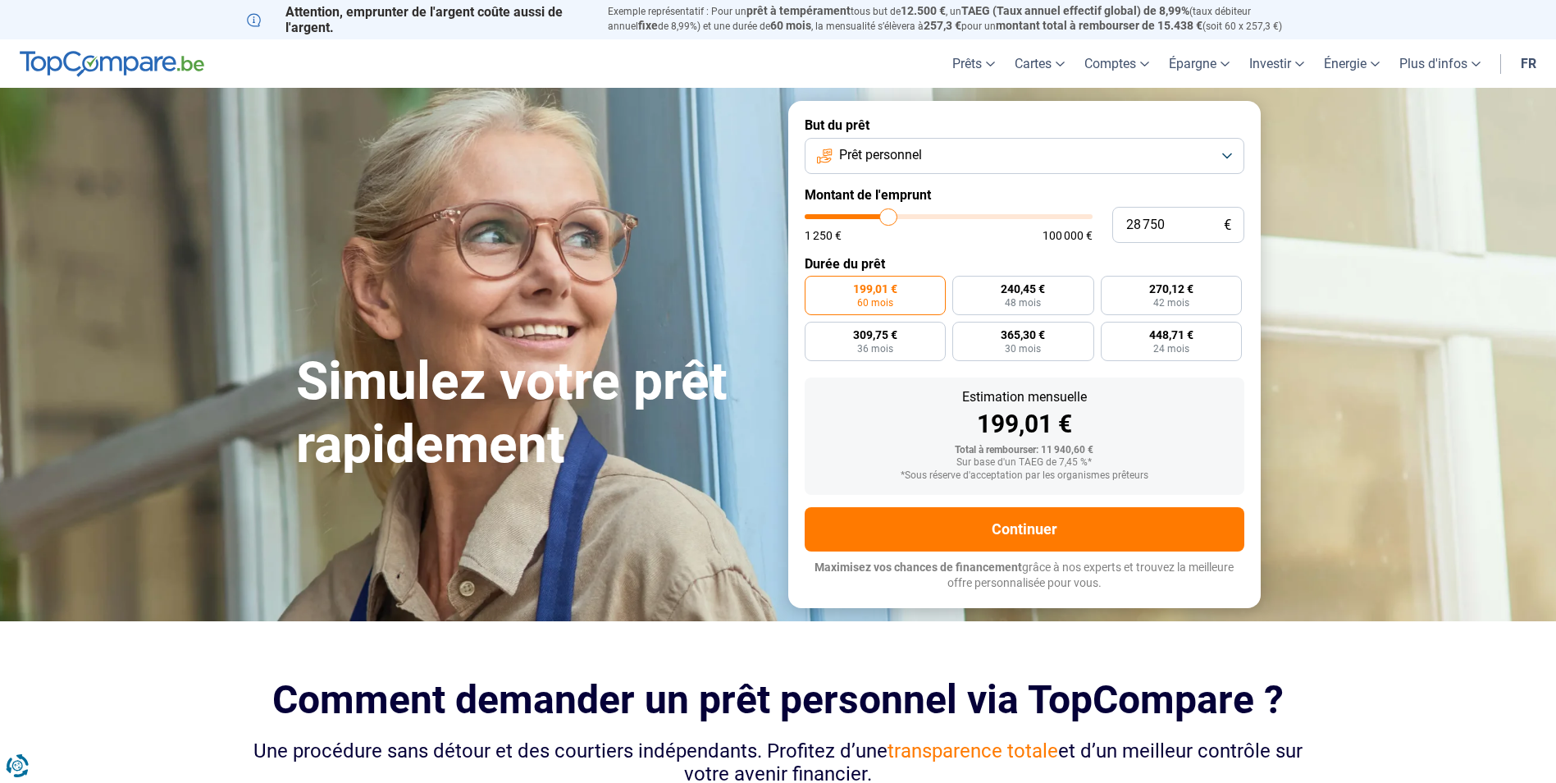
type input "28 250"
type input "28250"
type input "28 000"
type input "28000"
type input "27 500"
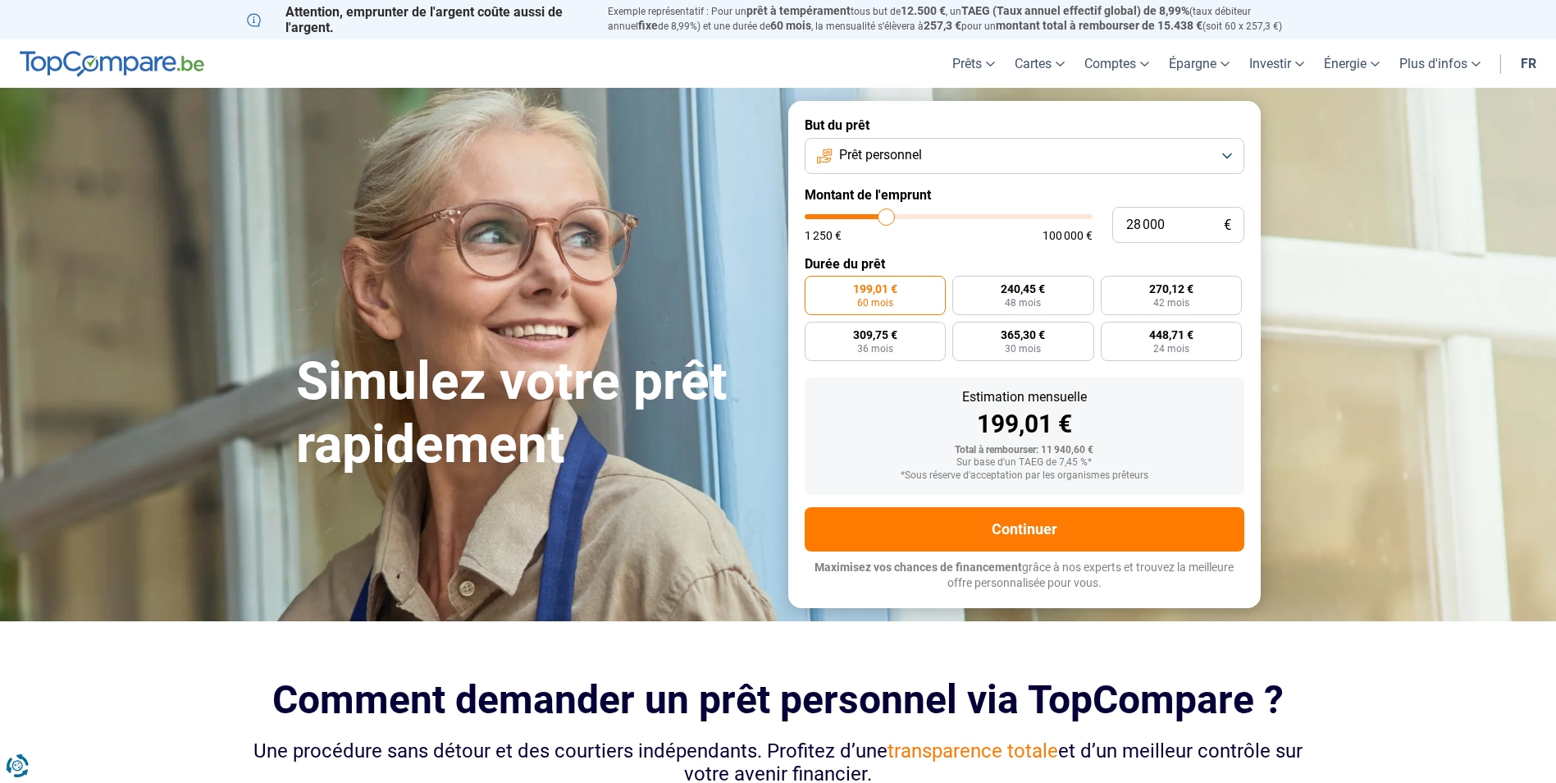
type input "27500"
type input "26 750"
type input "26750"
type input "26 500"
type input "26500"
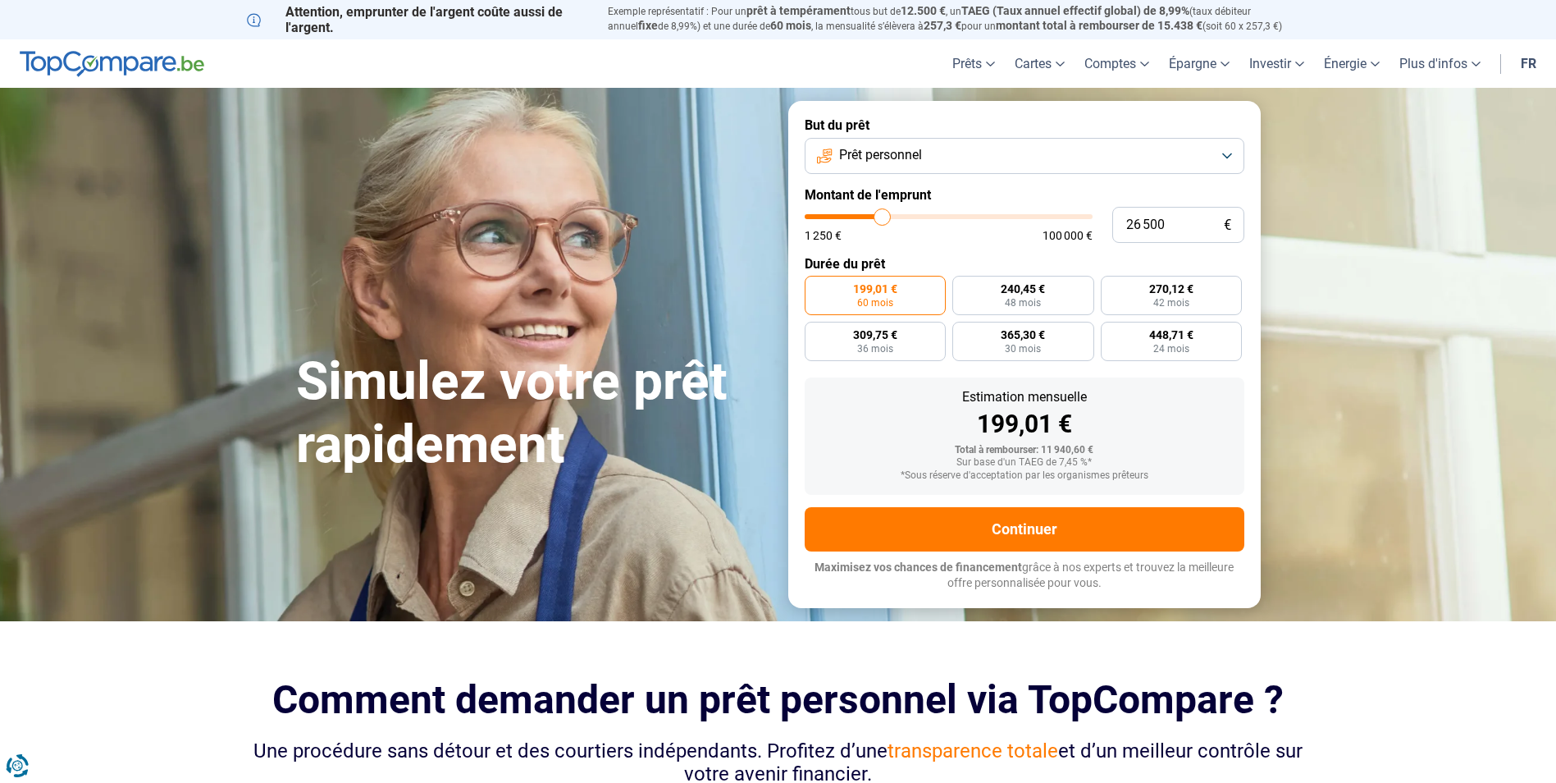
type input "26 250"
type input "26250"
type input "24 250"
type input "24250"
type input "23 500"
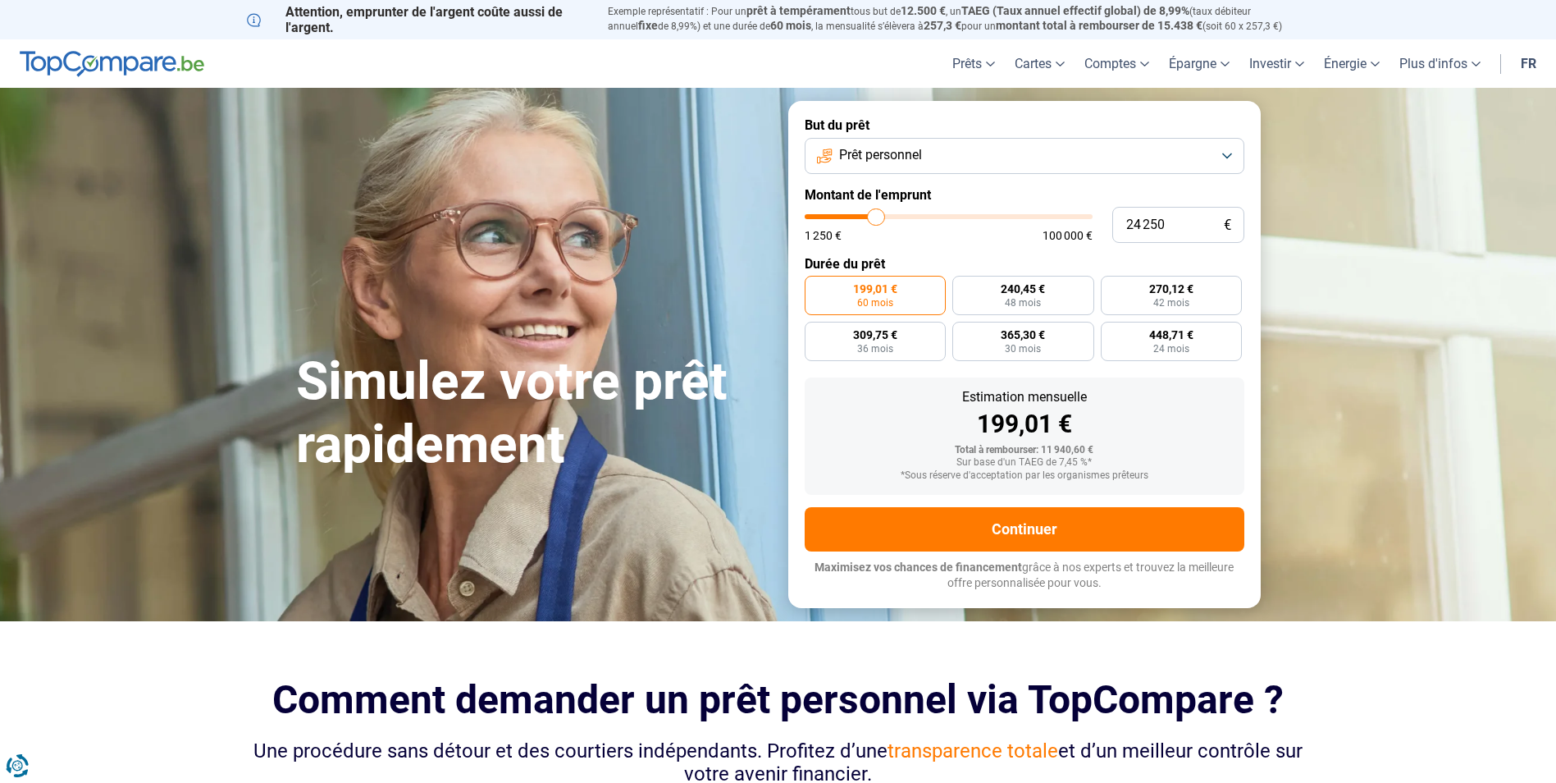
type input "23500"
type input "23 000"
type input "23000"
type input "22 250"
type input "22250"
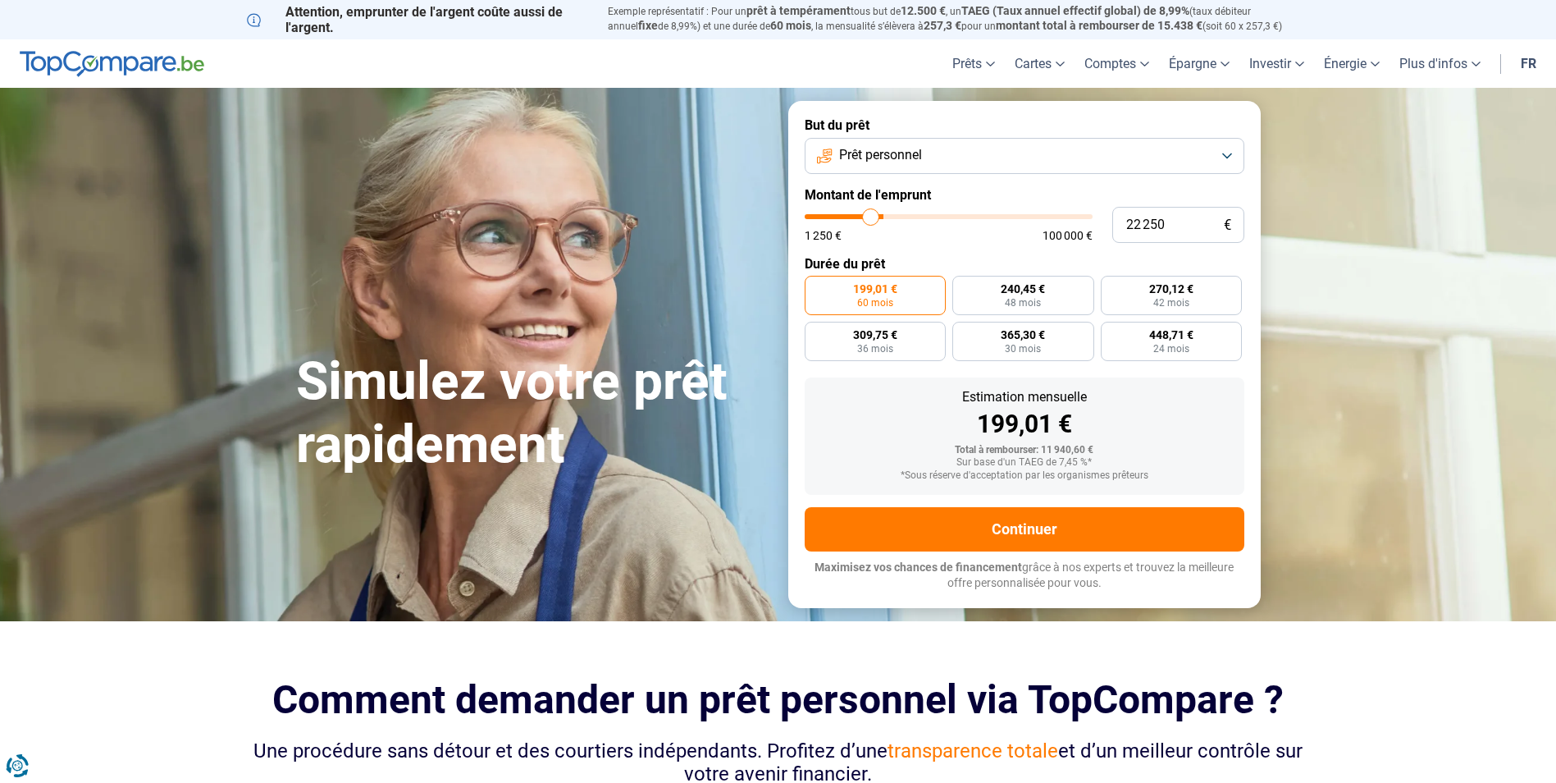
type input "22 000"
type input "22000"
type input "20 500"
type input "20500"
type input "20 000"
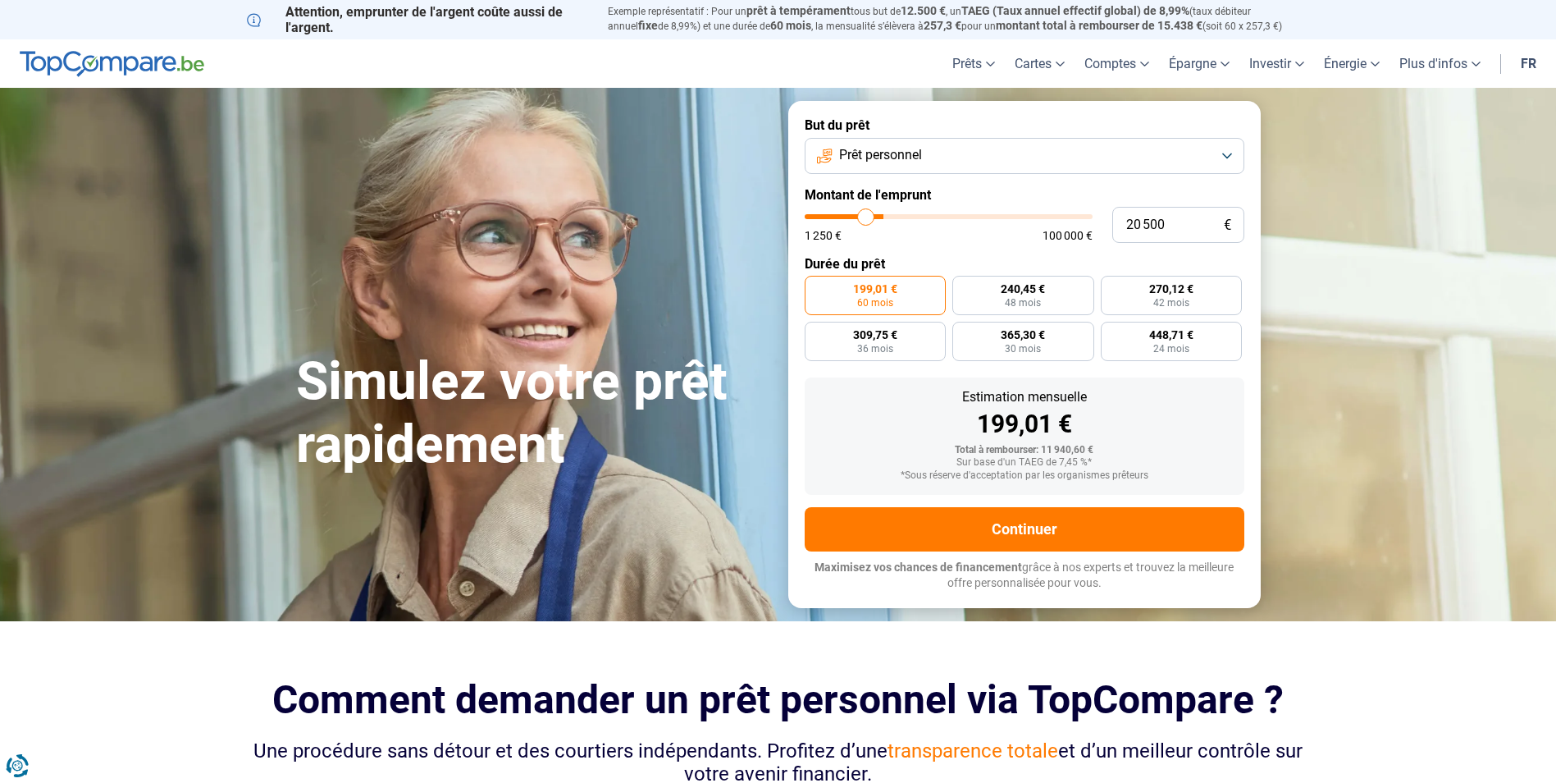
type input "20000"
type input "19 750"
type input "19750"
type input "19 250"
type input "19250"
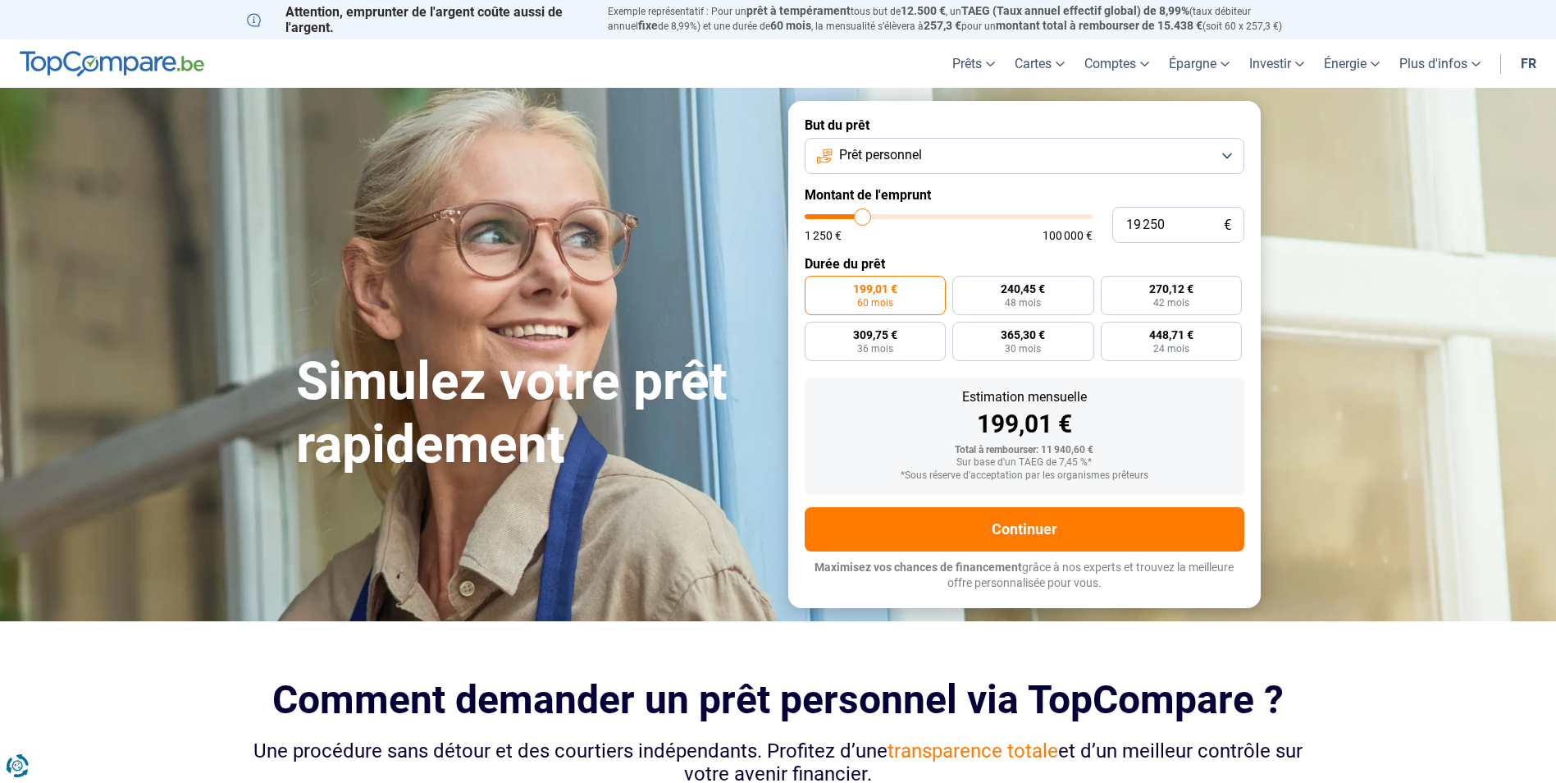
type input "18 750"
type input "18750"
type input "18 500"
type input "18500"
type input "18 000"
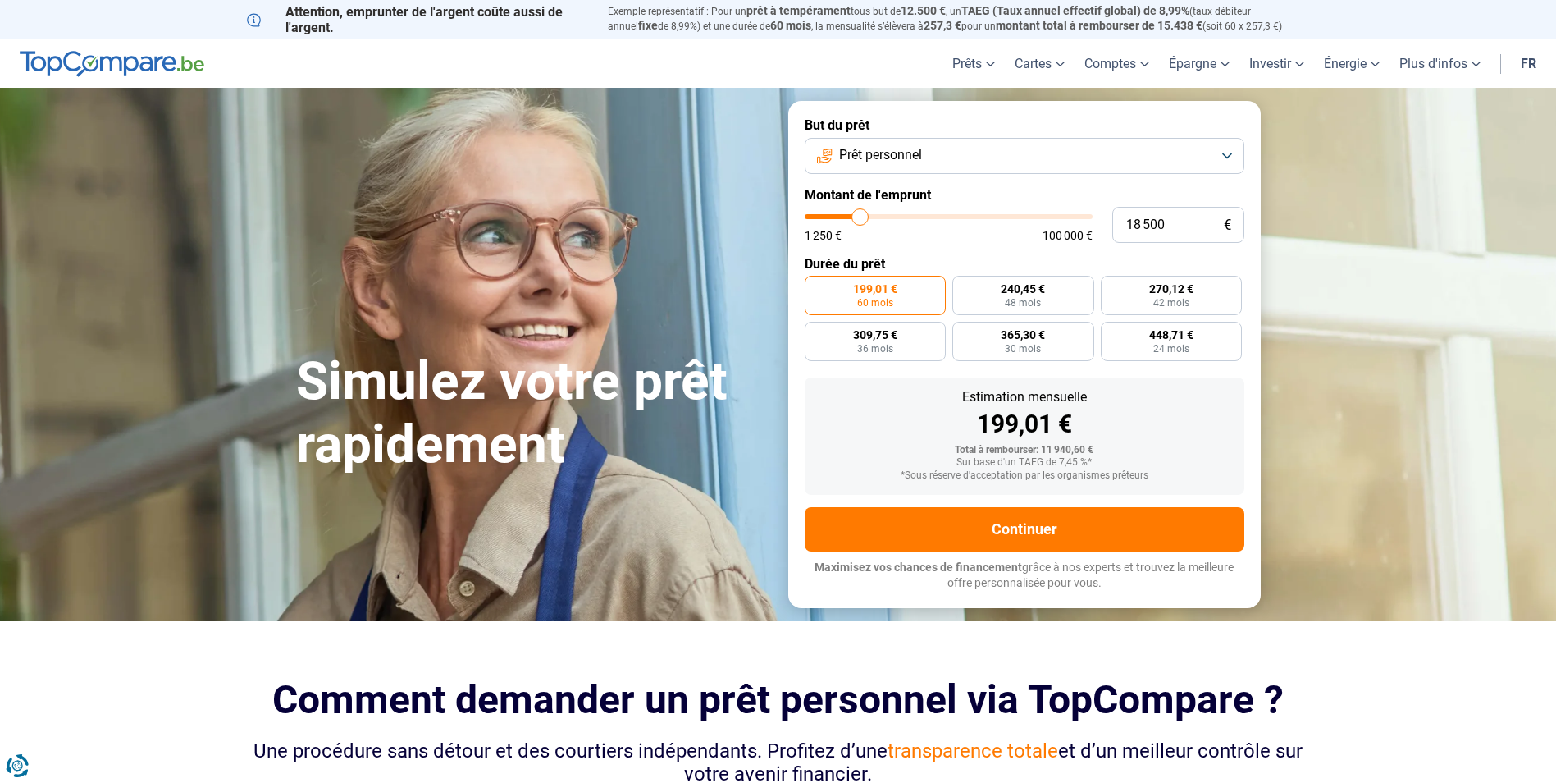
type input "18000"
type input "17 750"
type input "17750"
type input "17 500"
type input "17500"
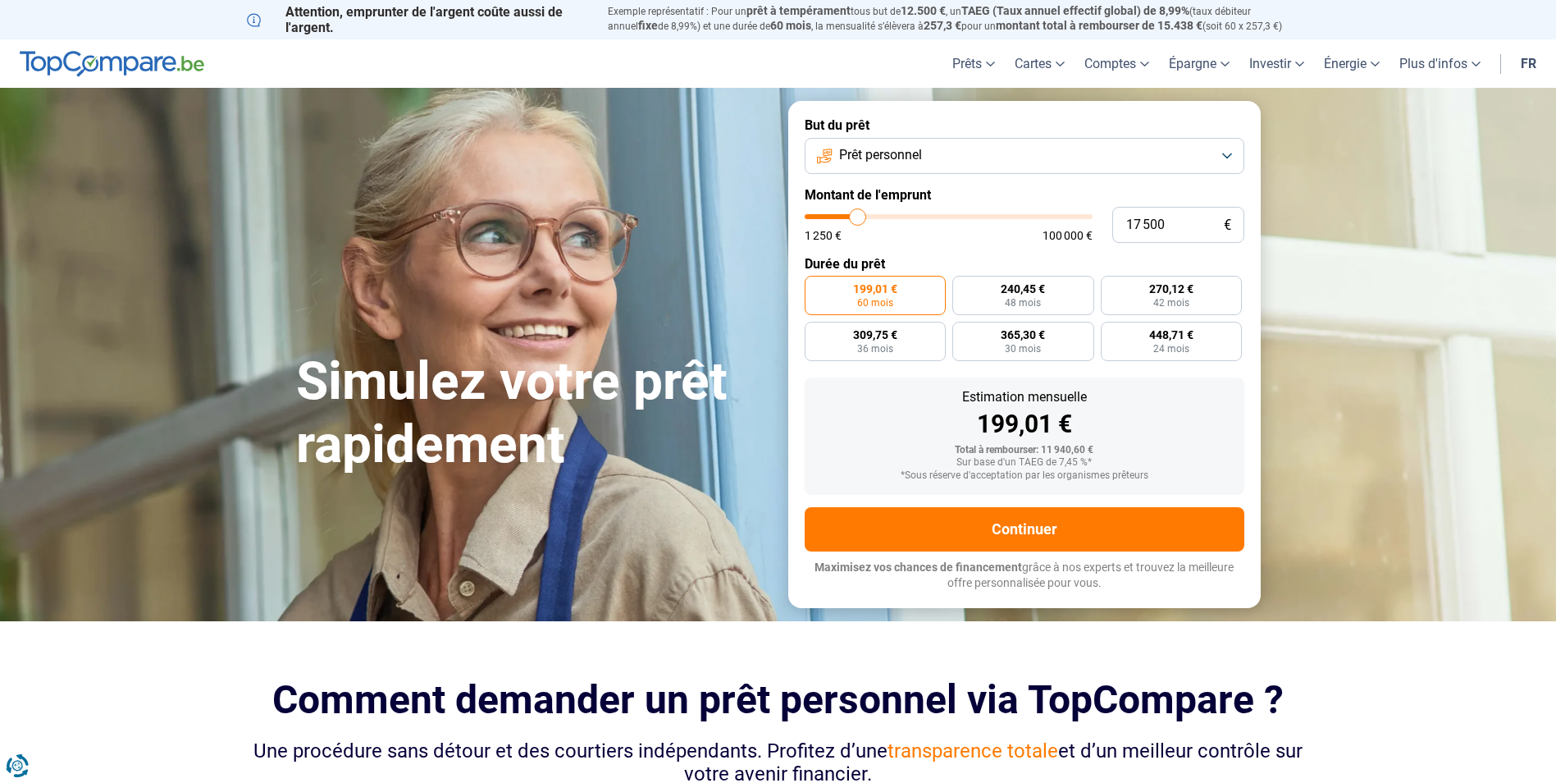
type input "17 250"
type input "17250"
type input "16 500"
type input "16500"
type input "16 250"
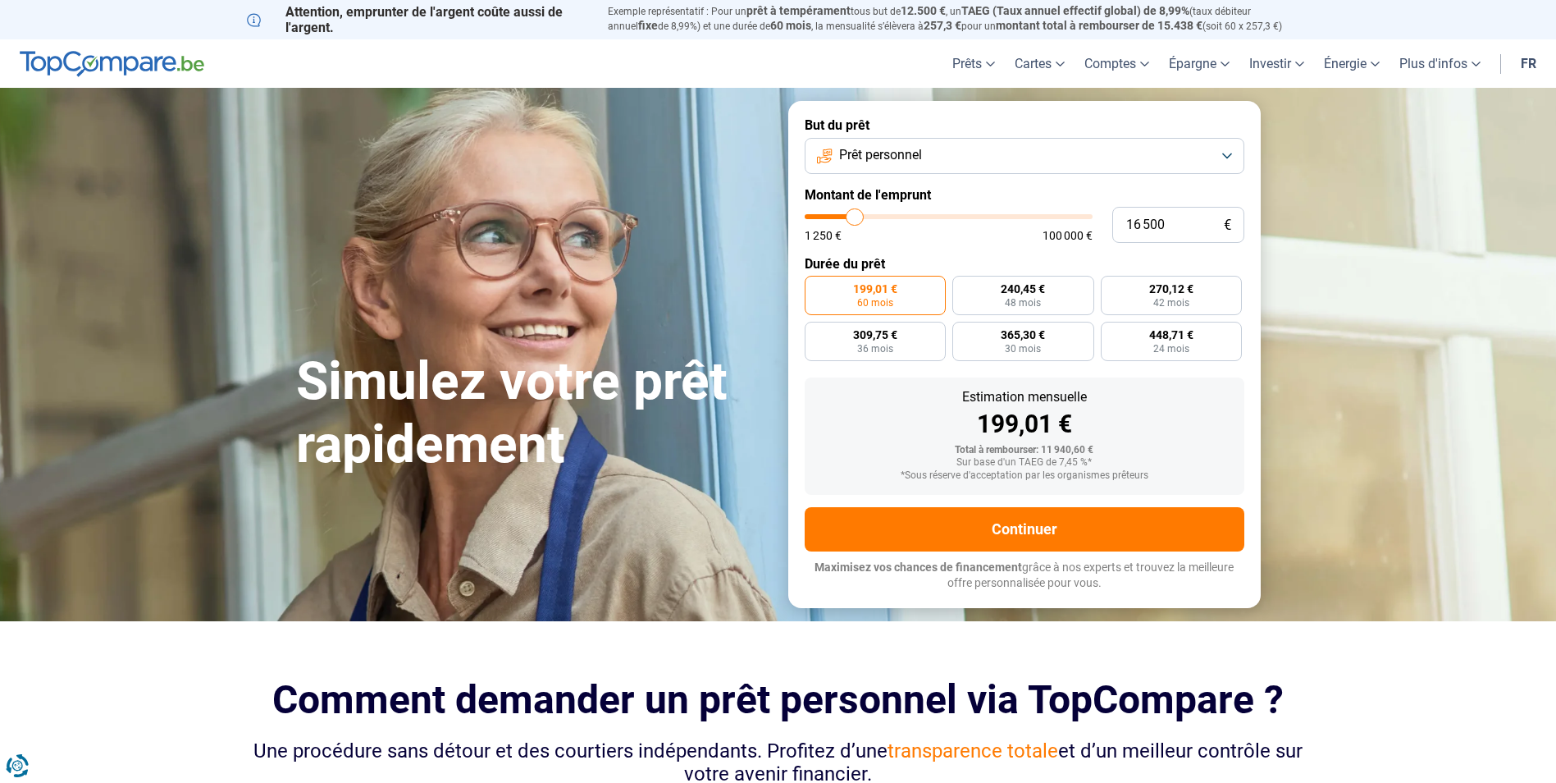
type input "16250"
type input "15 750"
type input "15750"
type input "15 000"
type input "15000"
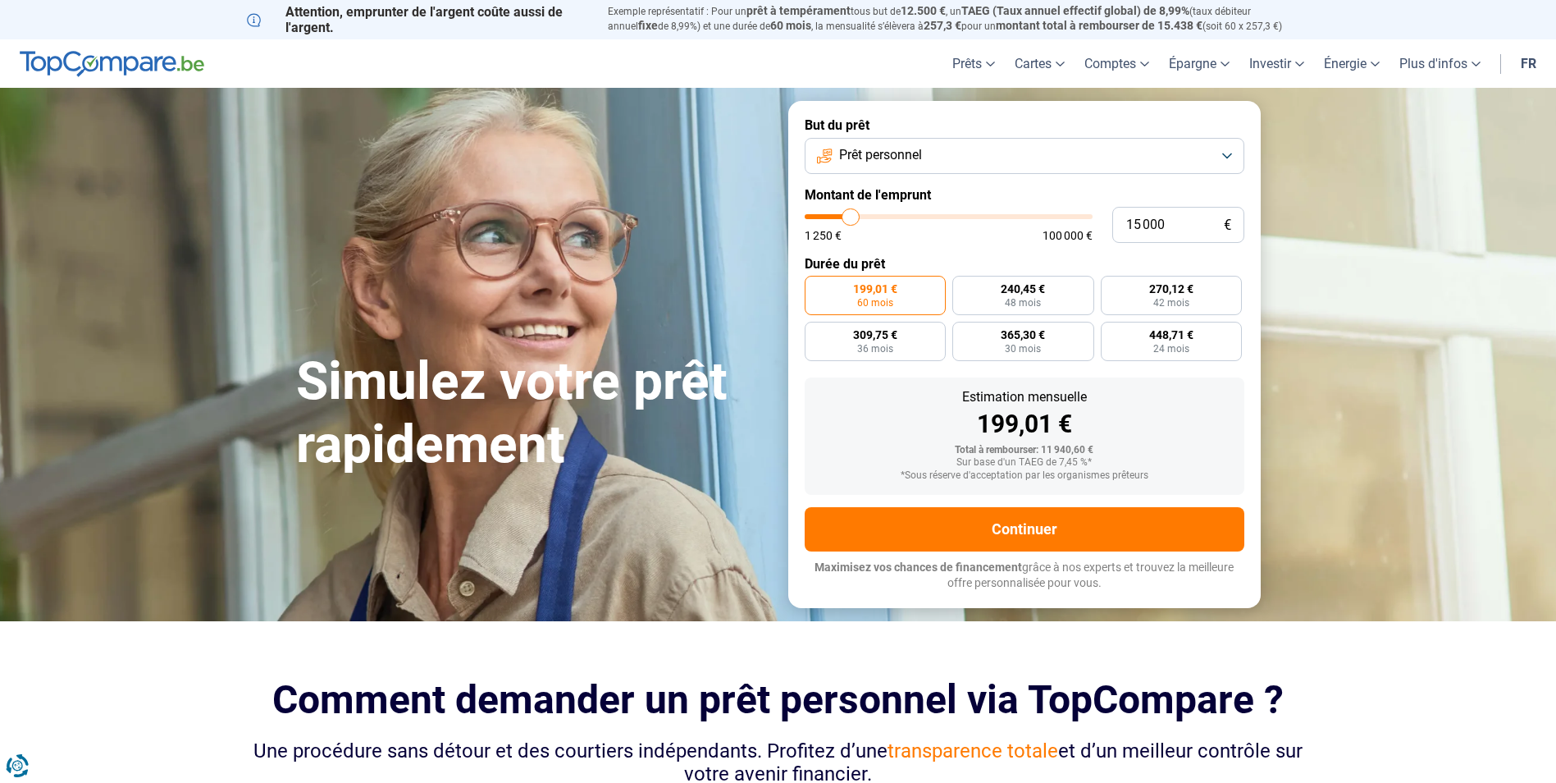
type input "14 250"
type input "14250"
type input "13 500"
type input "13500"
type input "13 250"
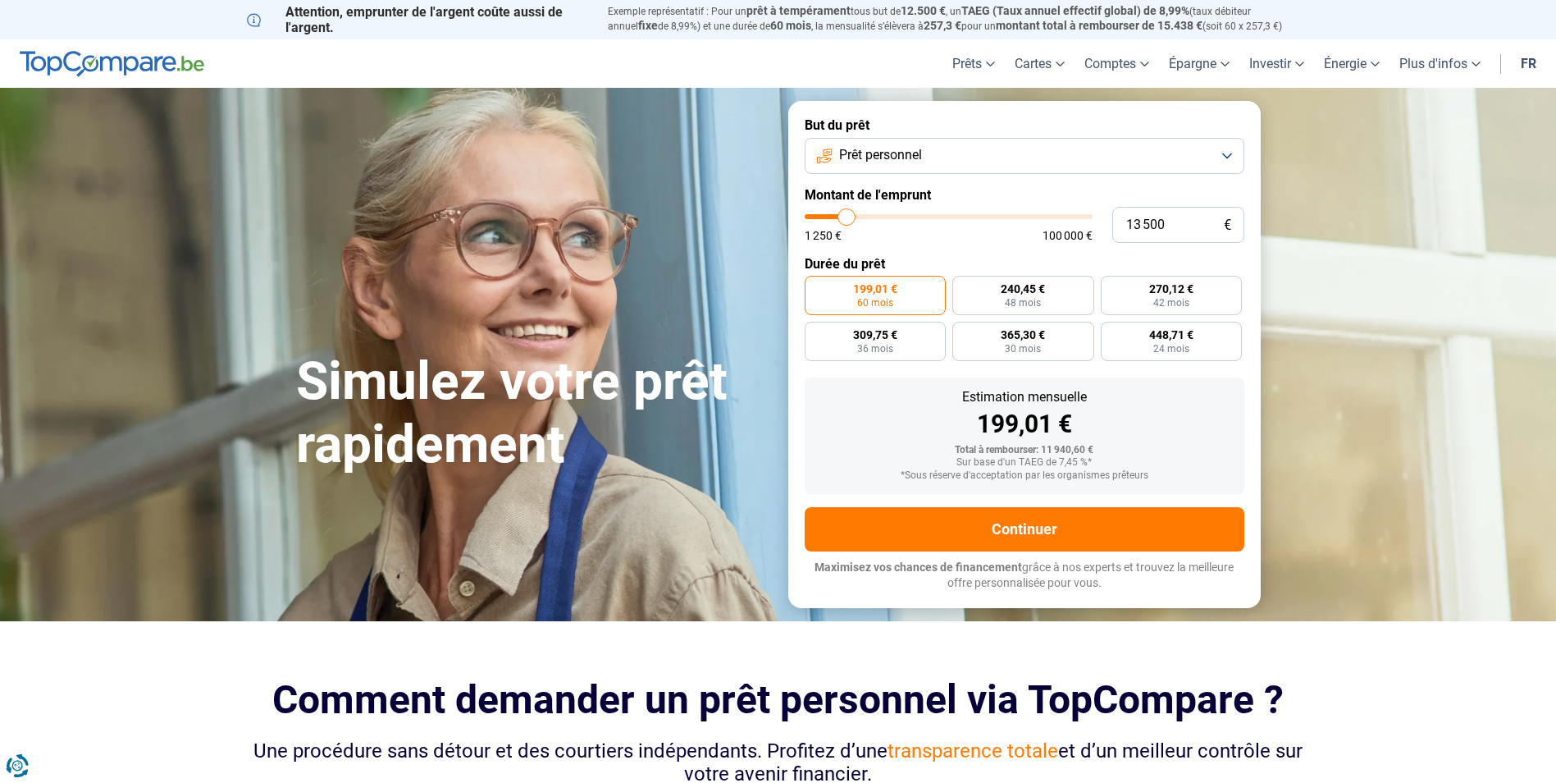
type input "13250"
type input "13 000"
type input "13000"
type input "12 500"
type input "12500"
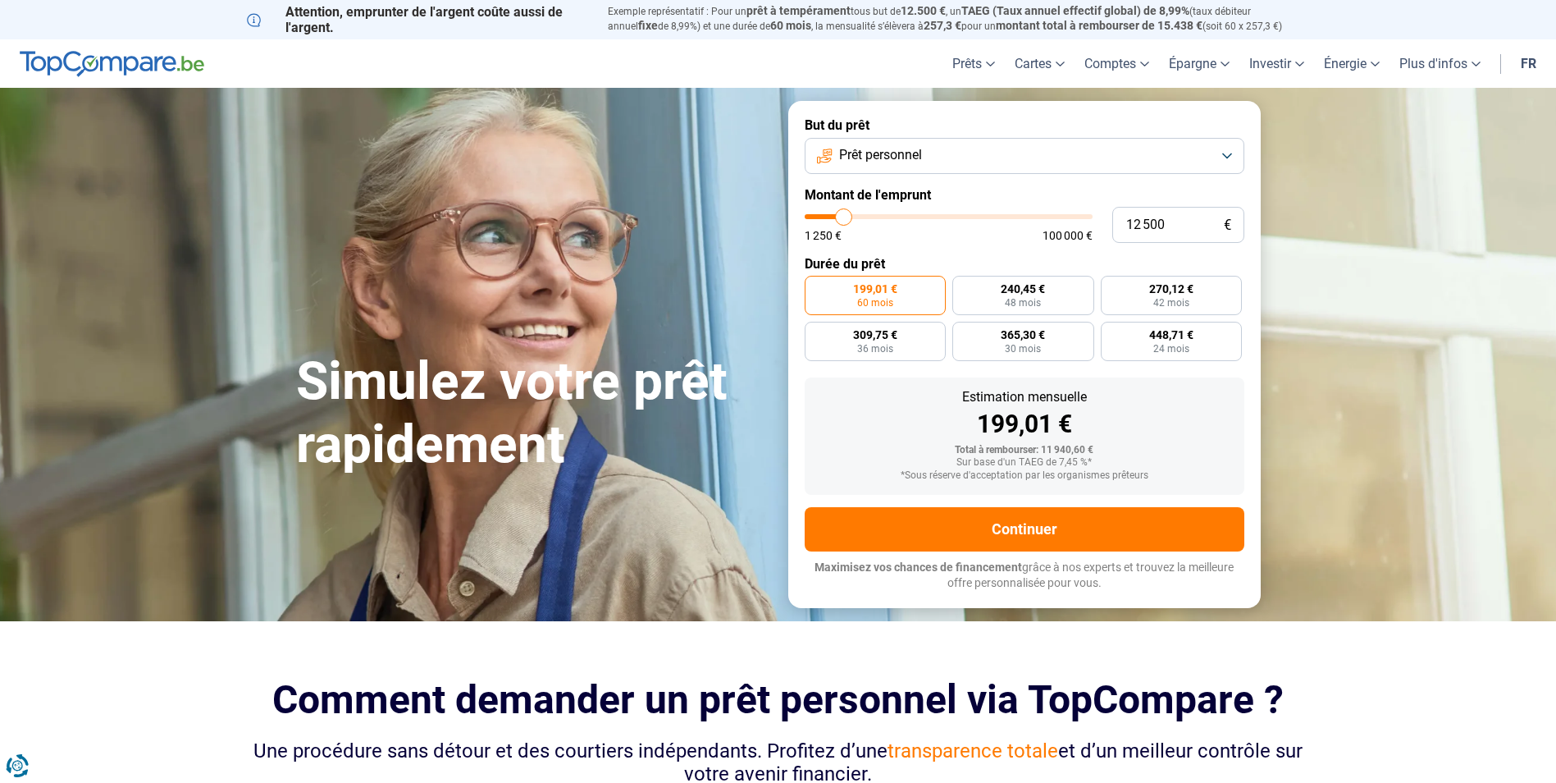
type input "11 750"
type input "11750"
type input "11 500"
type input "11500"
type input "11 250"
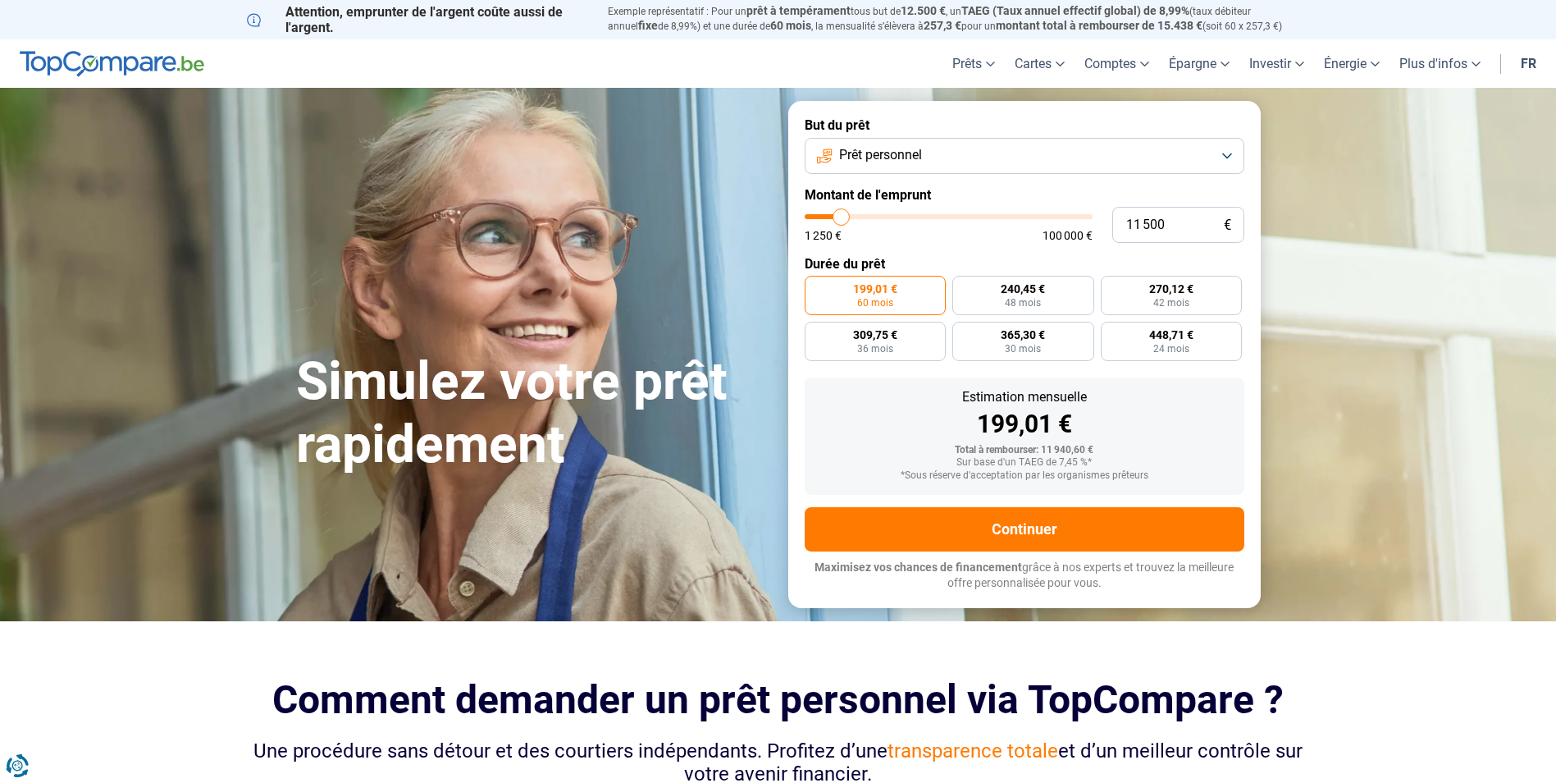
type input "11250"
type input "11 000"
type input "11000"
click at [840, 219] on input "range" at bounding box center [949, 216] width 288 height 5
click at [1136, 219] on input "11 000" at bounding box center [1178, 225] width 132 height 36
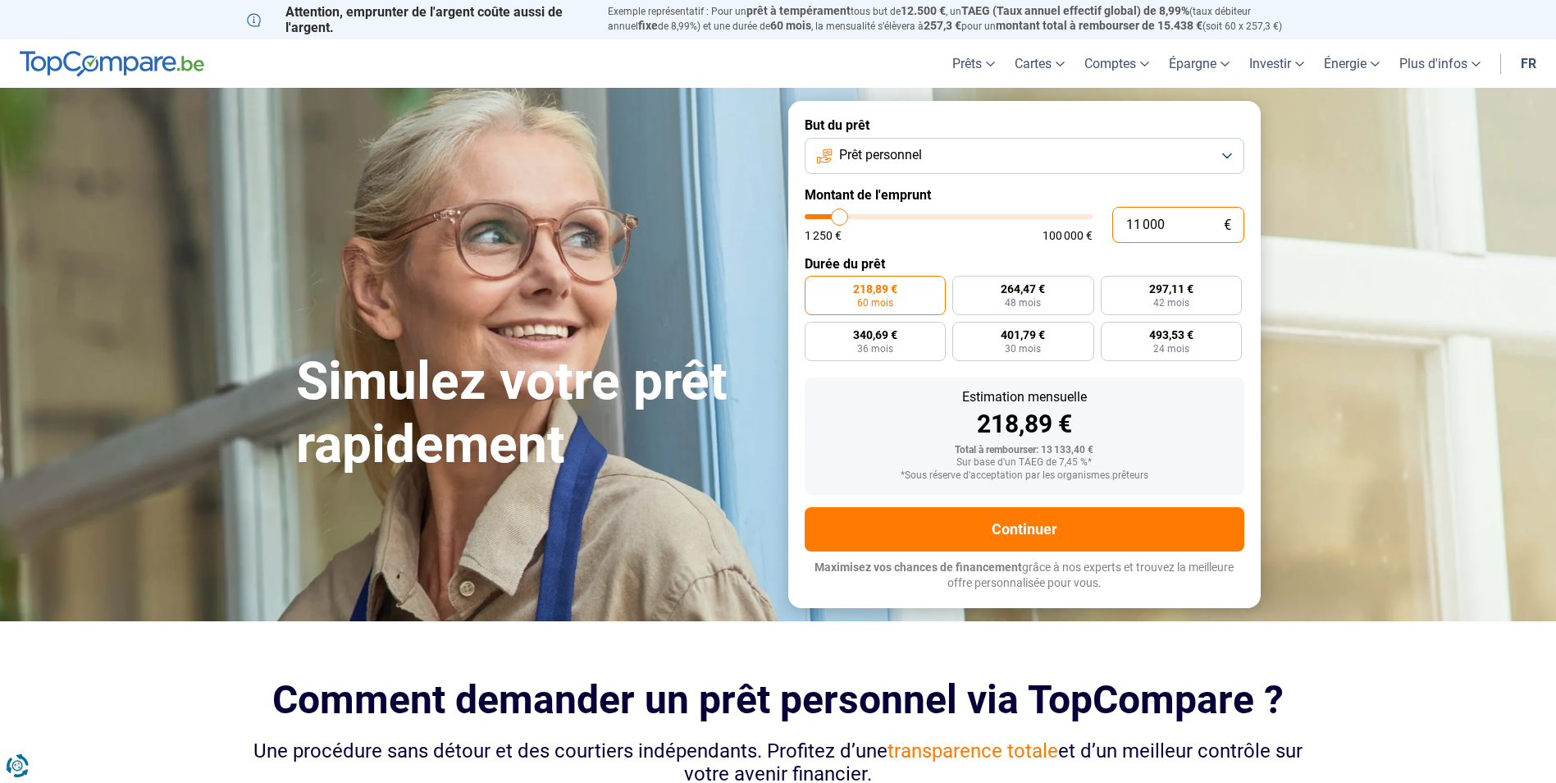
type input "1 000"
type input "1250"
type input "10 000"
type input "10000"
radio input "true"
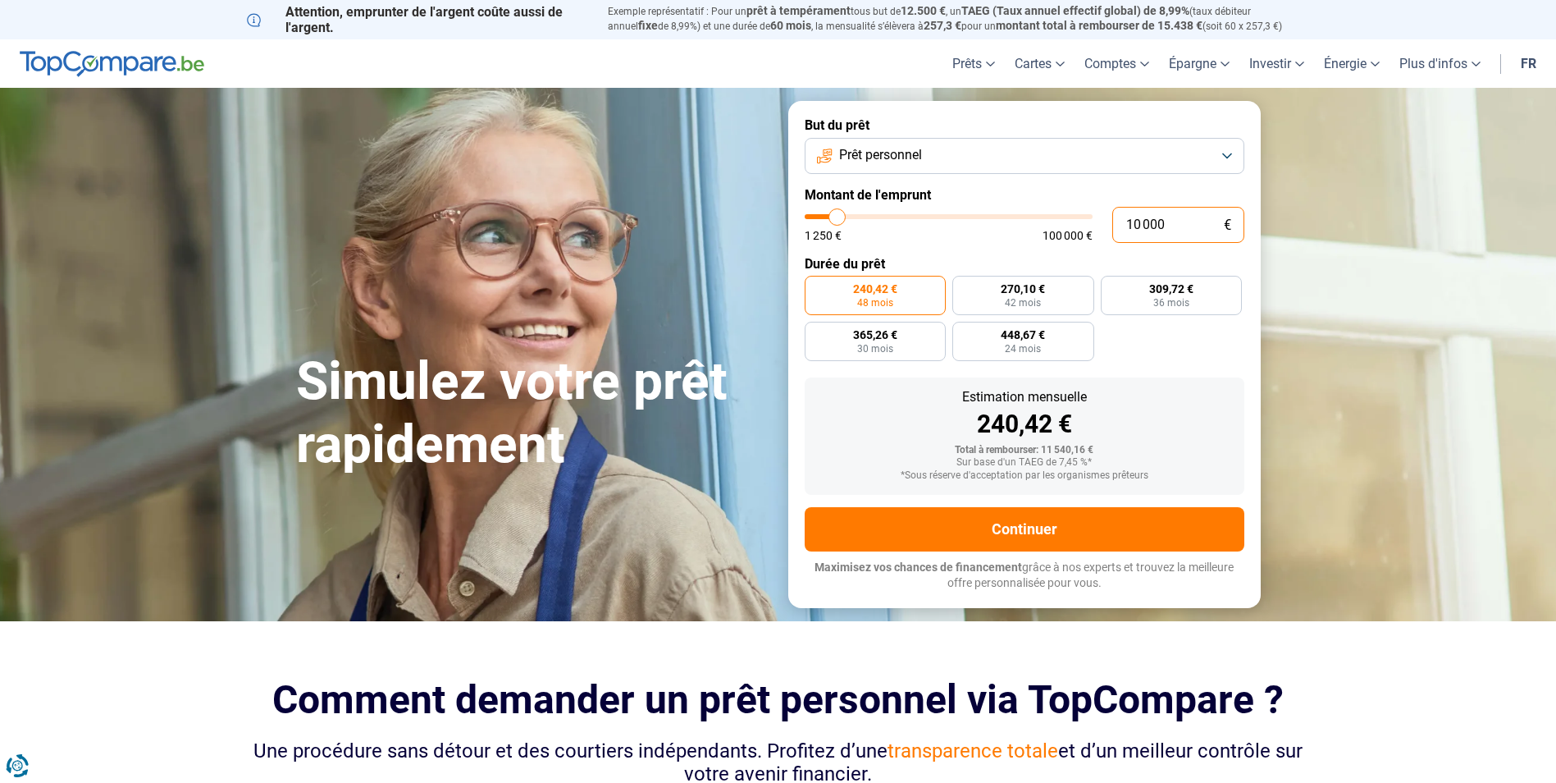
type input "10 000"
click at [1114, 264] on label "Durée du prêt" at bounding box center [1025, 264] width 440 height 16
click at [1198, 298] on label "309,72 € 36 mois" at bounding box center [1172, 295] width 142 height 39
click at [1112, 286] on input "309,72 € 36 mois" at bounding box center [1106, 281] width 11 height 11
radio input "true"
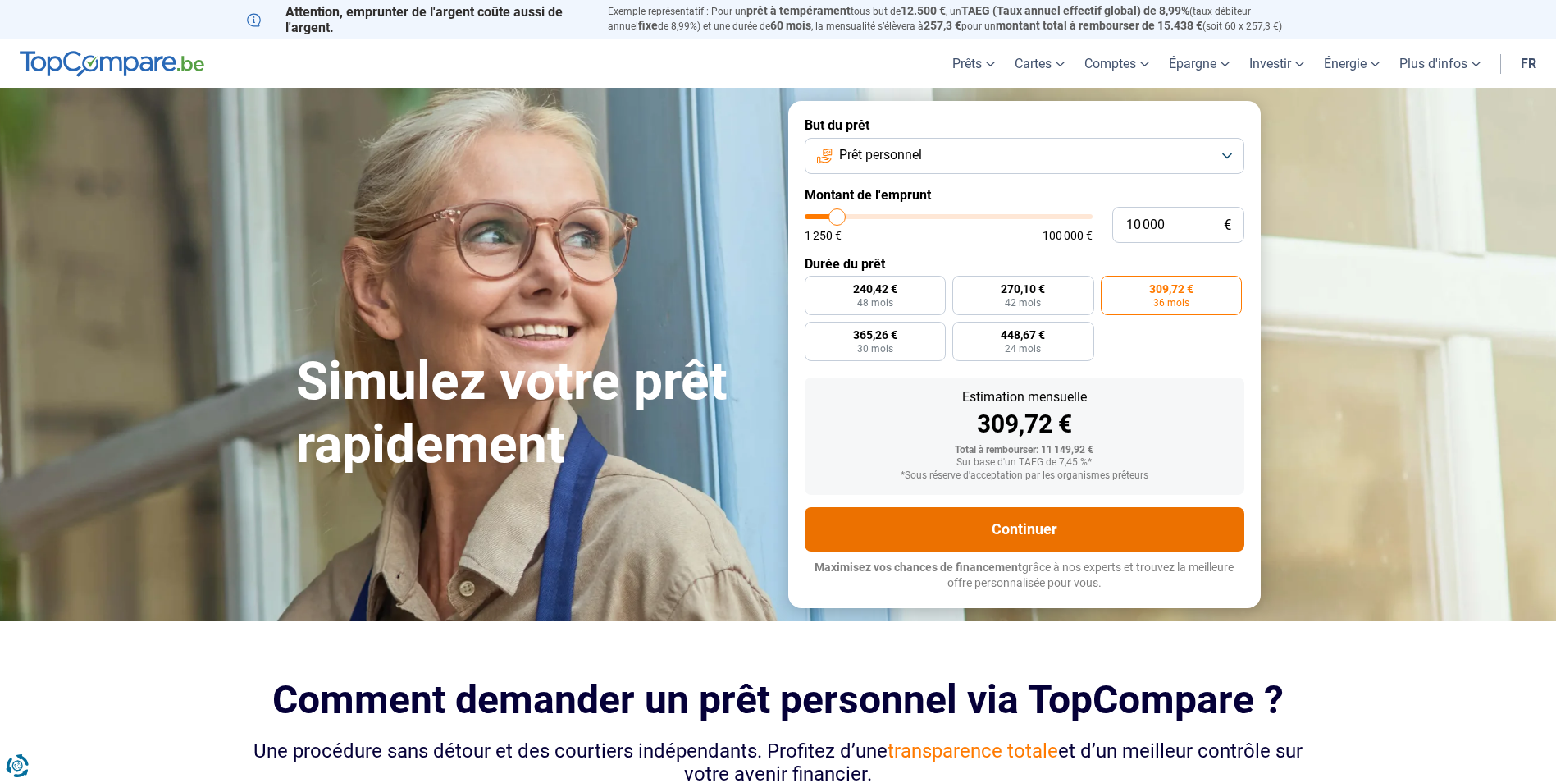
click at [1060, 523] on button "Continuer" at bounding box center [1025, 529] width 440 height 44
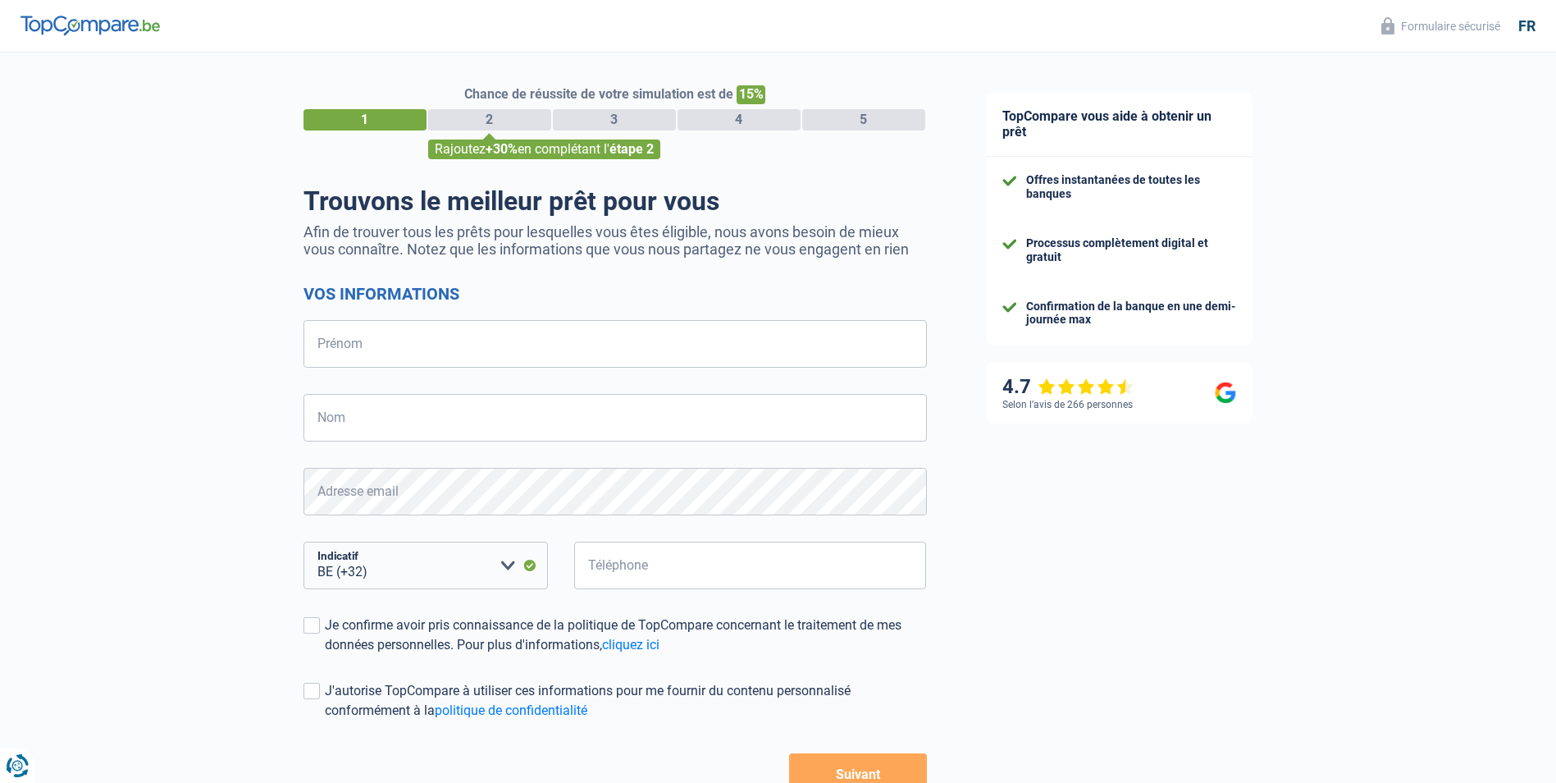
select select "32"
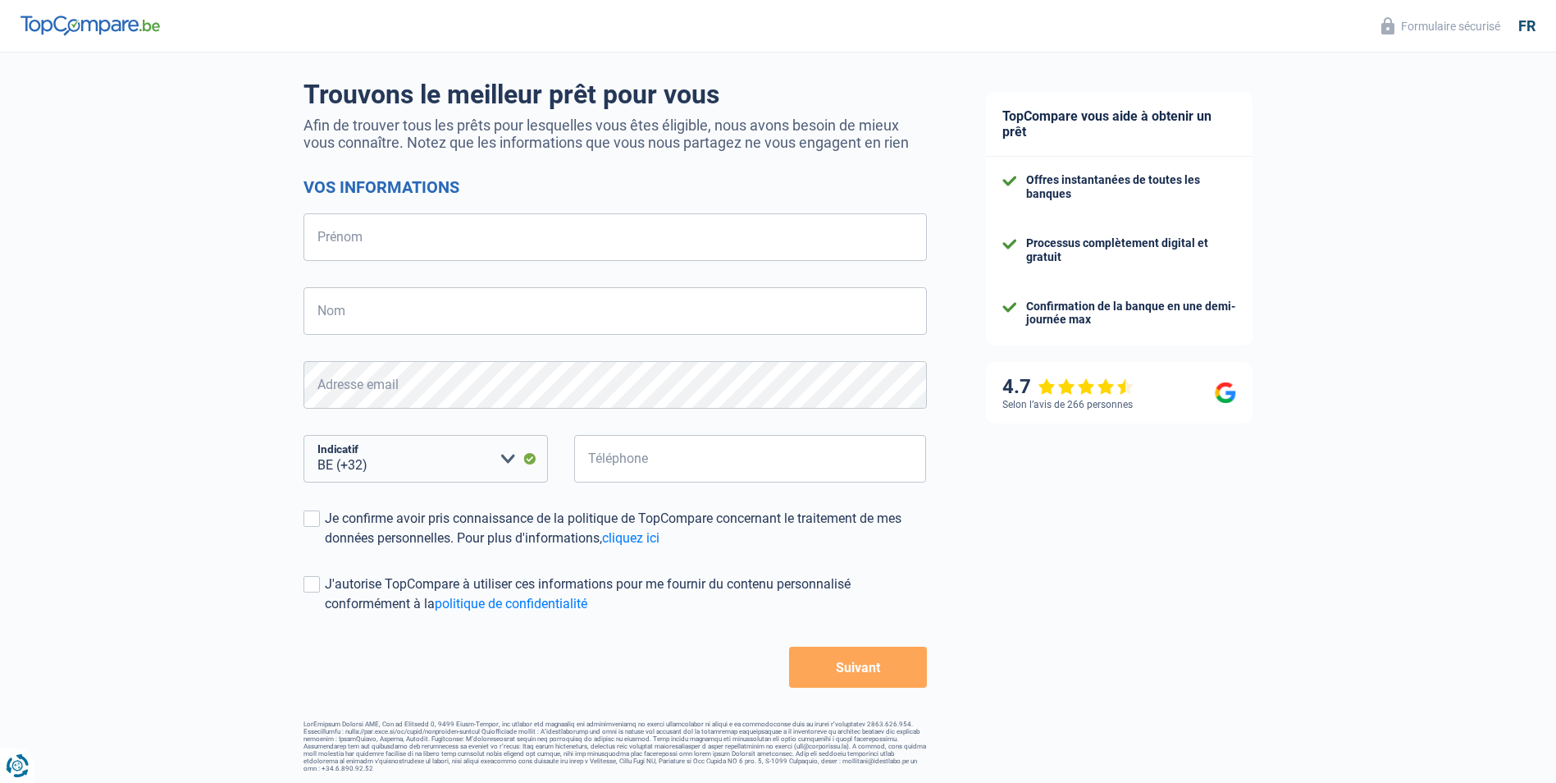
scroll to position [108, 0]
click at [464, 228] on input "Prénom" at bounding box center [615, 236] width 623 height 48
type input "[PERSON_NAME]"
type input "Solari"
type input "477074351"
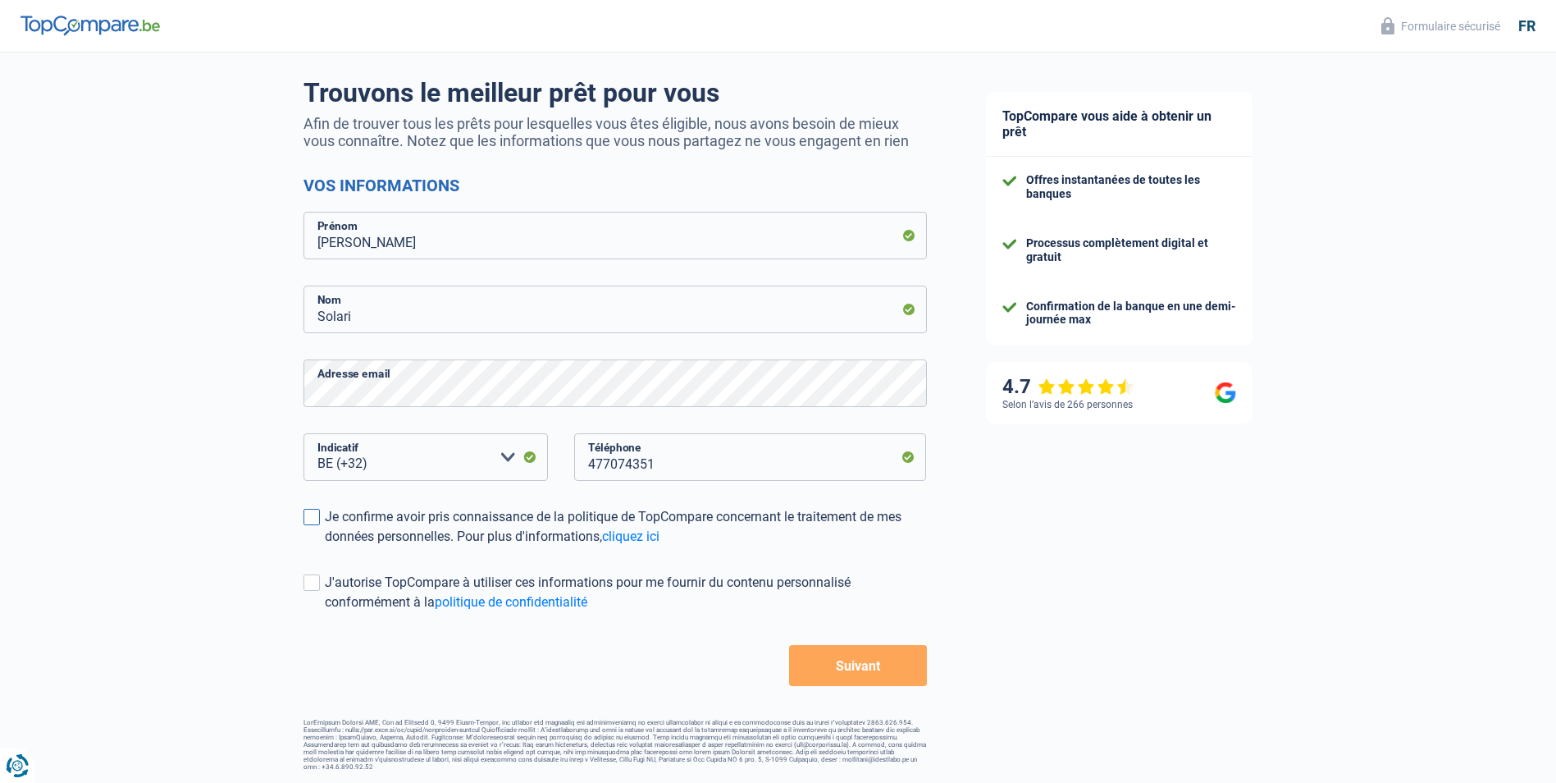
click at [325, 517] on div "Je confirme avoir pris connaissance de la politique de TopCompare concernant le…" at bounding box center [626, 526] width 602 height 39
click at [325, 546] on input "Je confirme avoir pris connaissance de la politique de TopCompare concernant le…" at bounding box center [325, 546] width 0 height 0
click at [847, 672] on button "Suivant" at bounding box center [857, 665] width 137 height 41
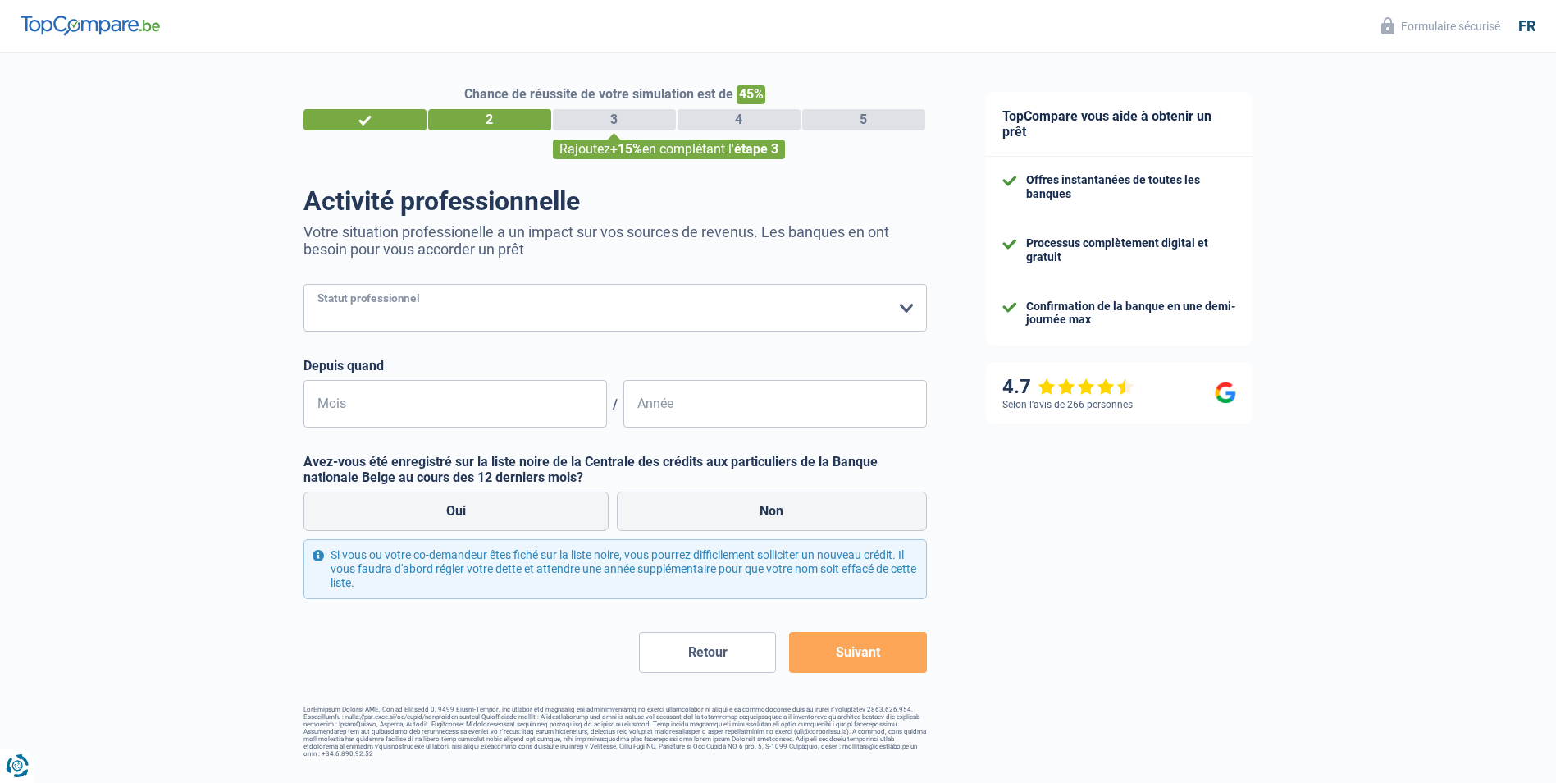
click at [863, 312] on select "Ouvrier Employé privé Employé public Invalide Indépendant Pensionné Chômeur Mut…" at bounding box center [615, 308] width 623 height 48
select select "privateEmployee"
click at [304, 285] on select "Ouvrier Employé privé Employé public Invalide Indépendant Pensionné Chômeur Mut…" at bounding box center [615, 308] width 623 height 48
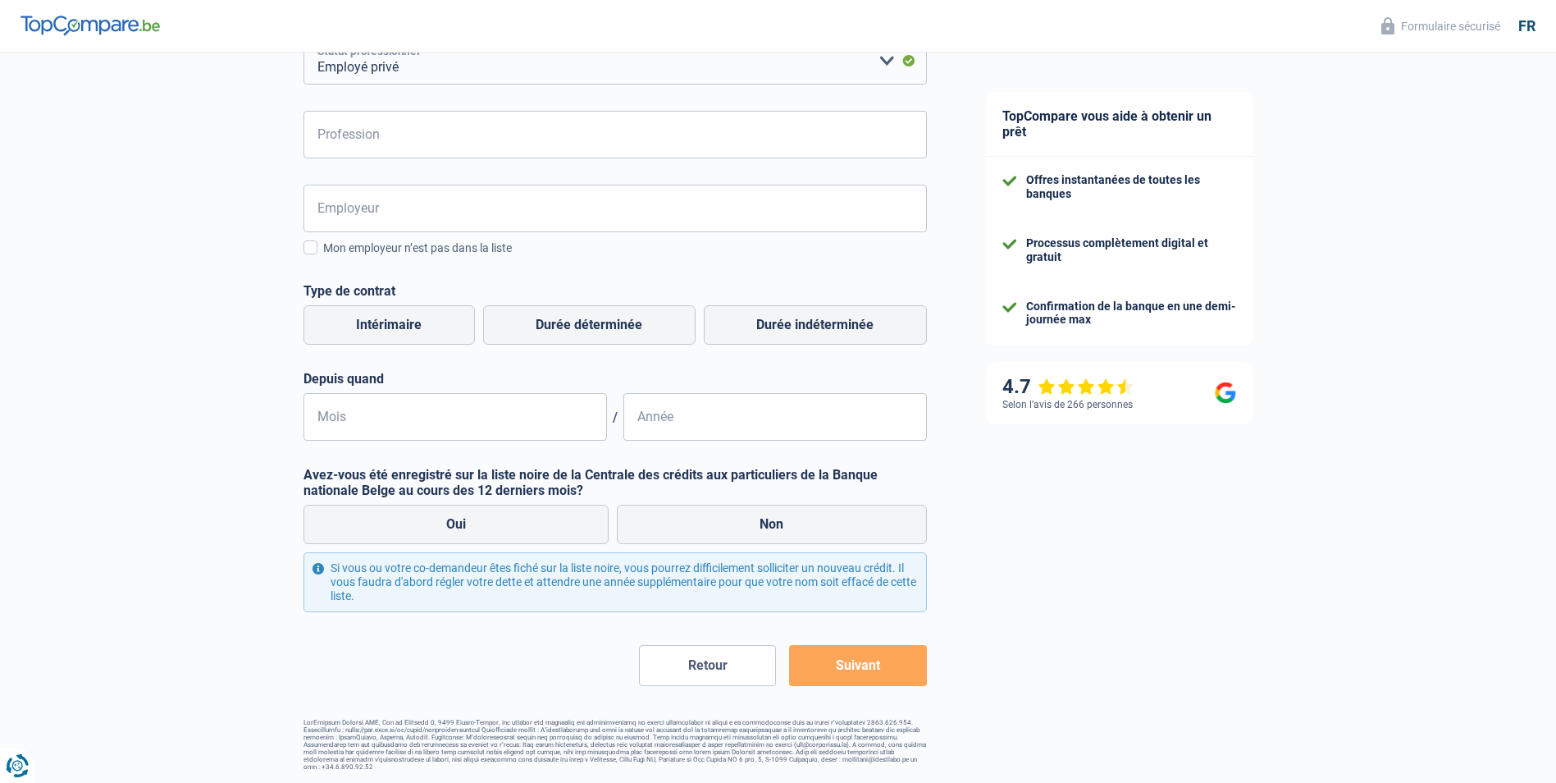
scroll to position [83, 0]
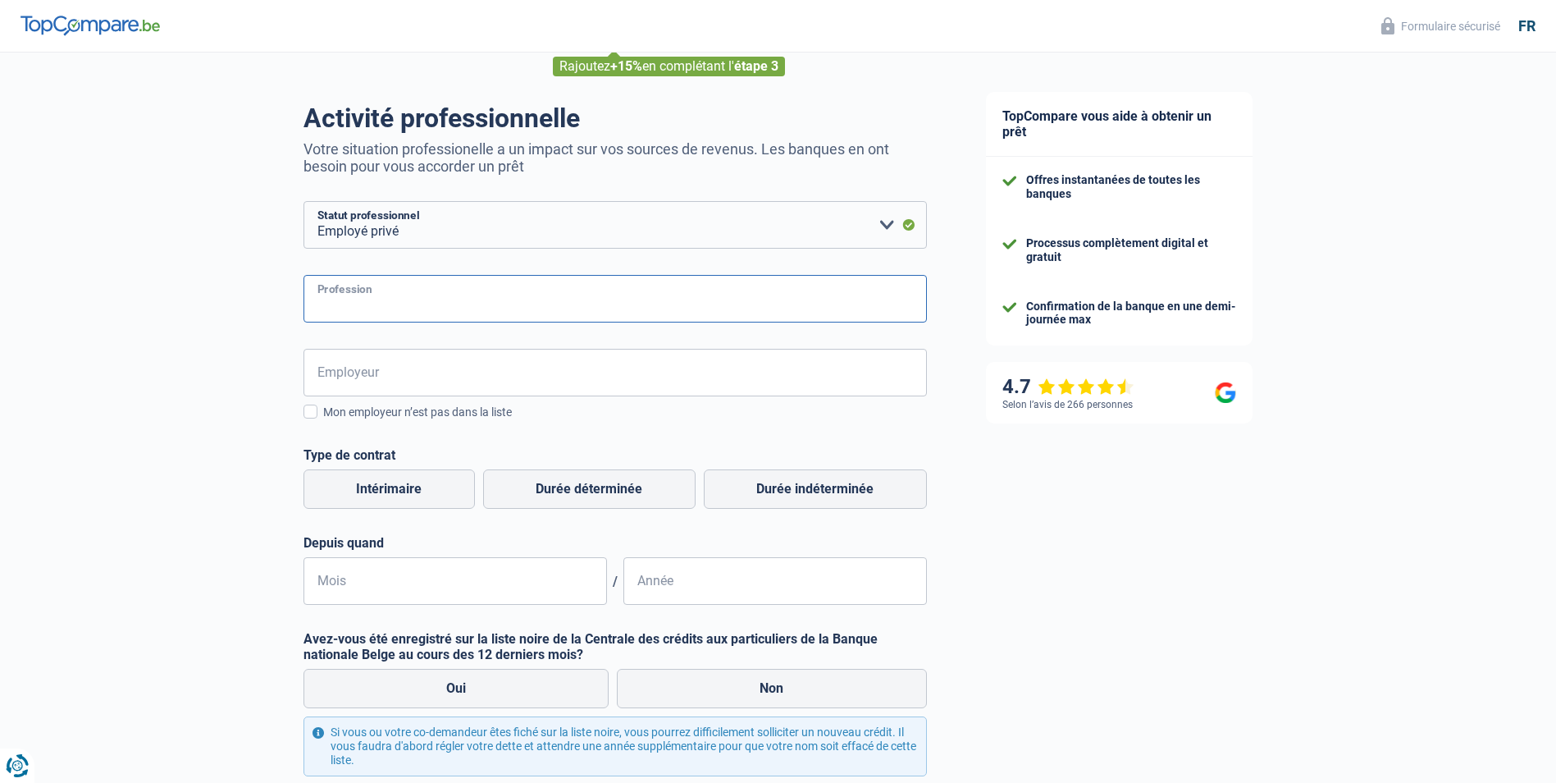
click at [454, 314] on input "Profession" at bounding box center [615, 299] width 623 height 48
type input "Cadre"
click at [411, 364] on input "Employeur" at bounding box center [615, 373] width 623 height 48
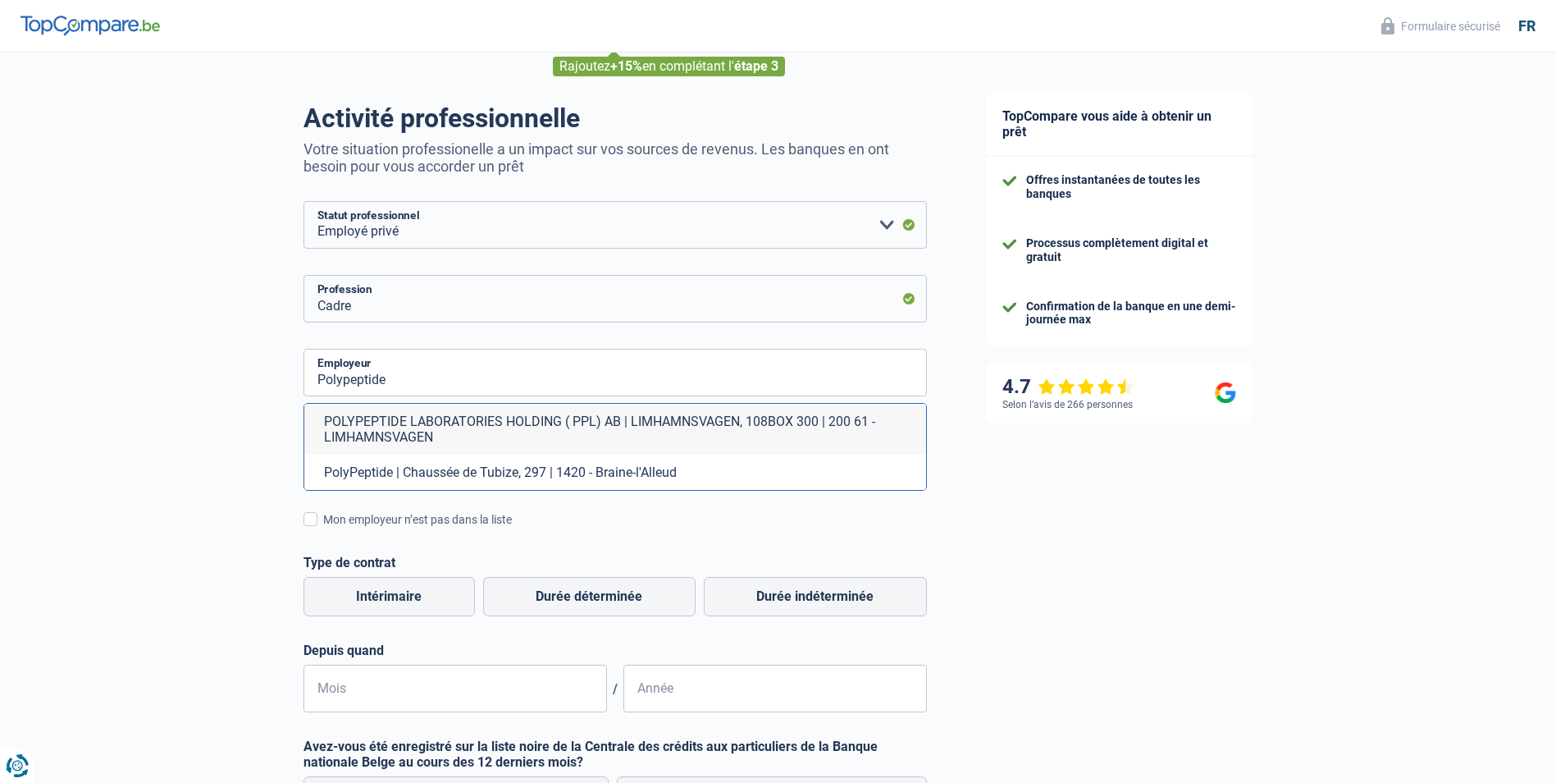
click at [482, 472] on li "PolyPeptide | Chaussée de Tubize, 297 | 1420 - Braine-l'Alleud" at bounding box center [615, 471] width 622 height 35
type input "PolyPeptide | Chaussée de Tubize, 297 | 1420 - Braine-l'Alleud"
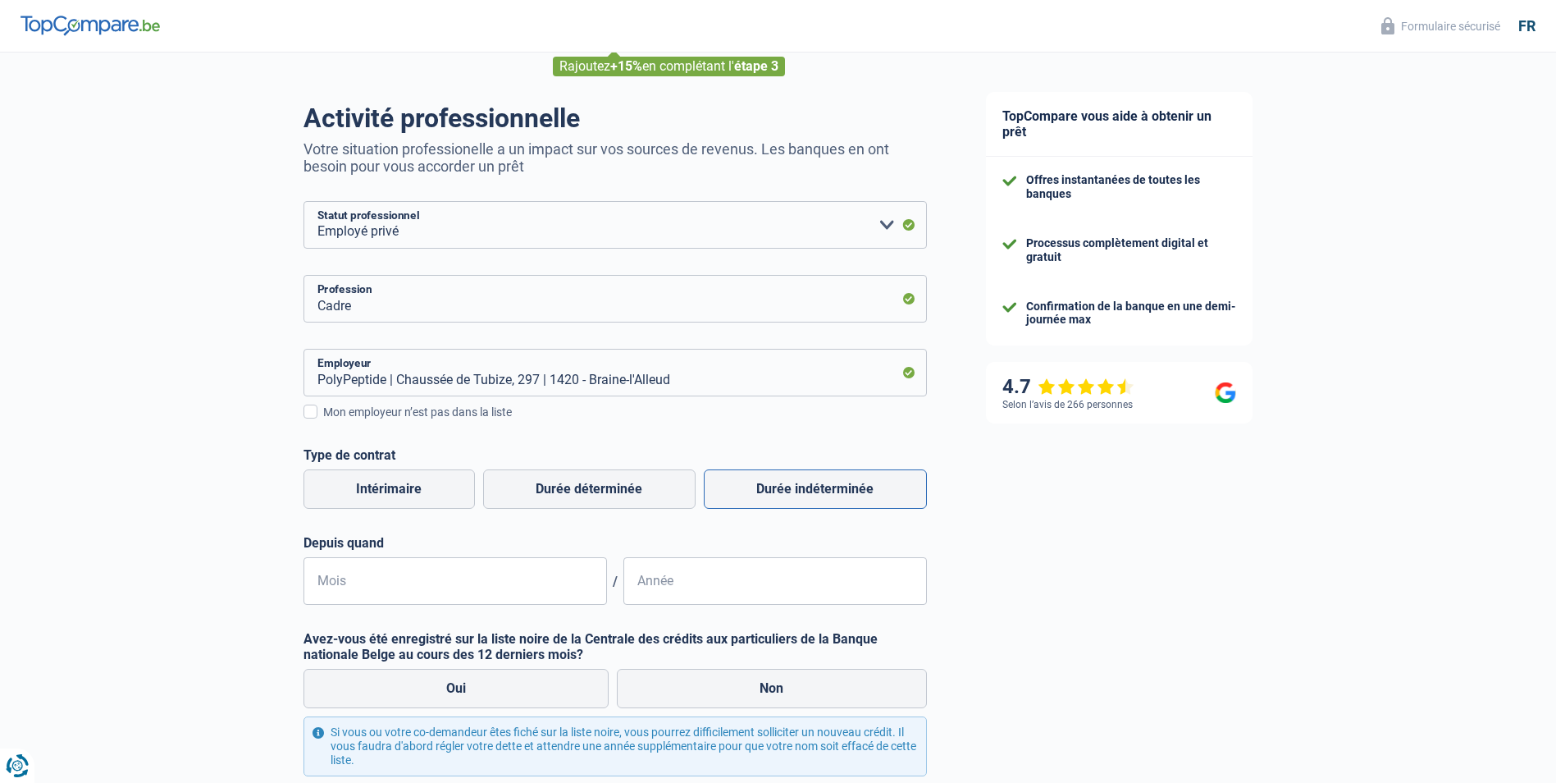
click at [763, 492] on label "Durée indéterminée" at bounding box center [815, 488] width 223 height 39
click at [763, 492] on input "Durée indéterminée" at bounding box center [815, 488] width 223 height 39
radio input "true"
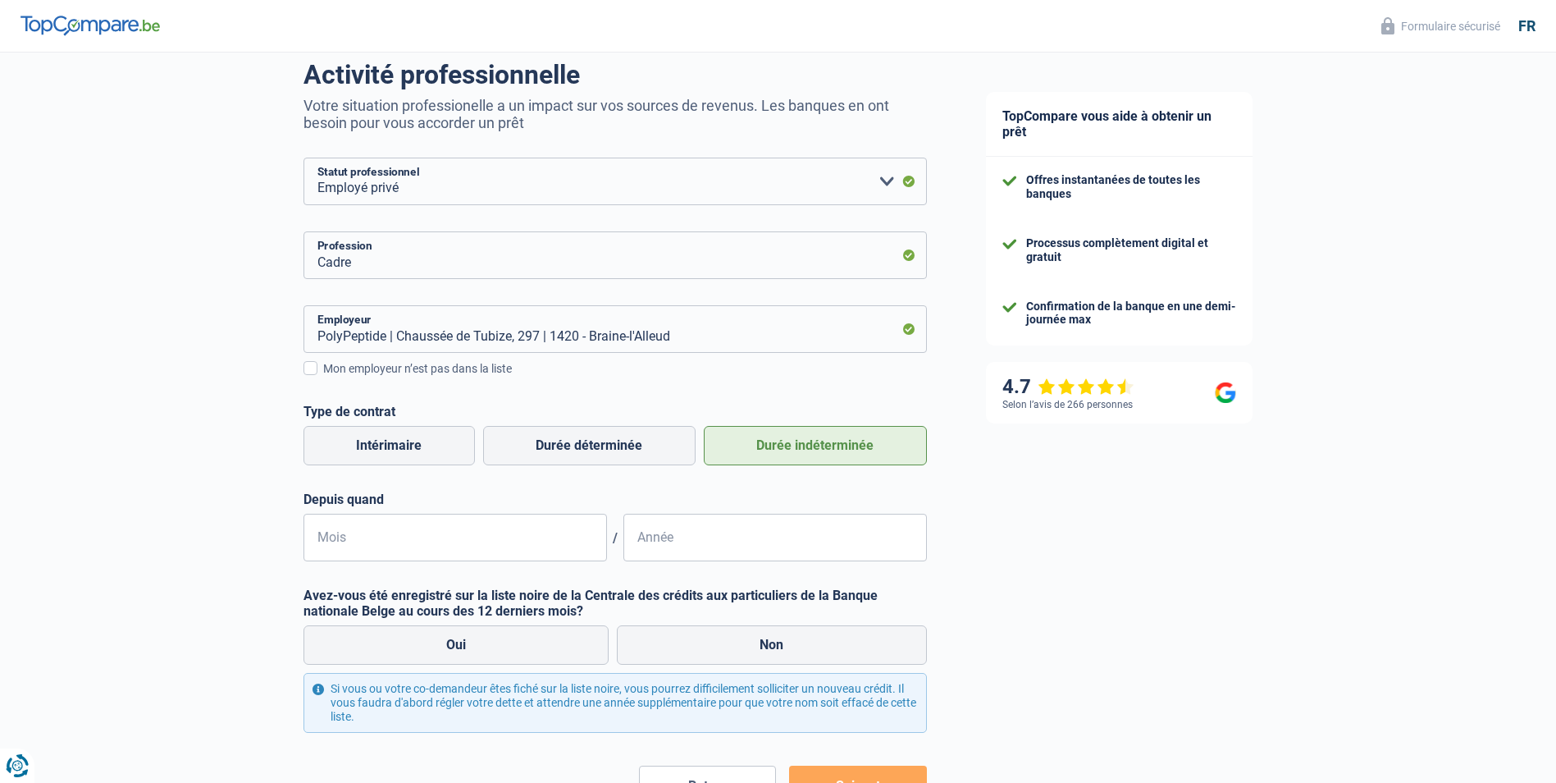
scroll to position [247, 0]
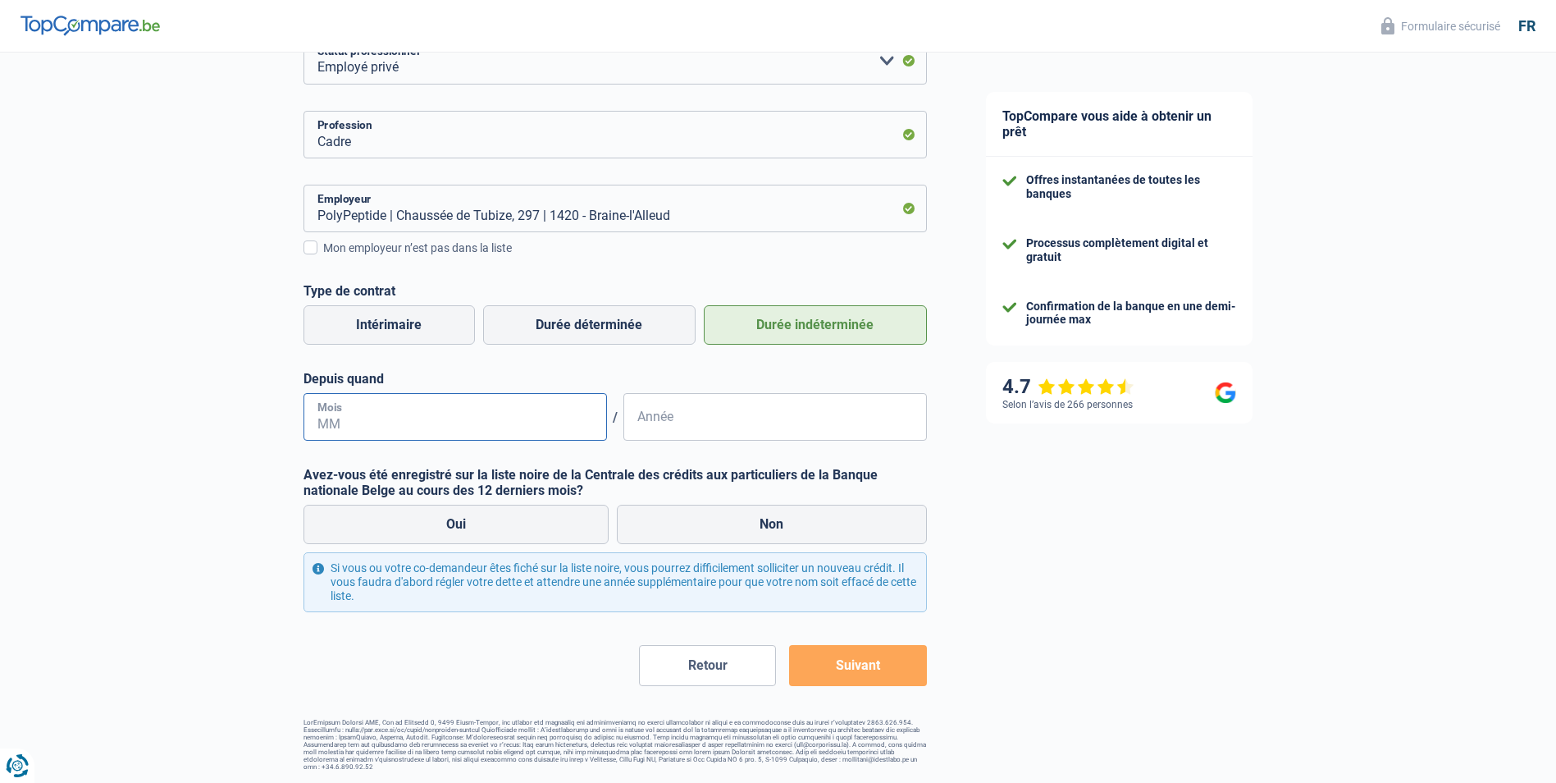
click at [445, 414] on input "Mois" at bounding box center [456, 417] width 304 height 48
type input "04"
type input "2022"
click at [738, 522] on label "Non" at bounding box center [772, 524] width 310 height 39
click at [738, 522] on input "Non" at bounding box center [772, 524] width 310 height 39
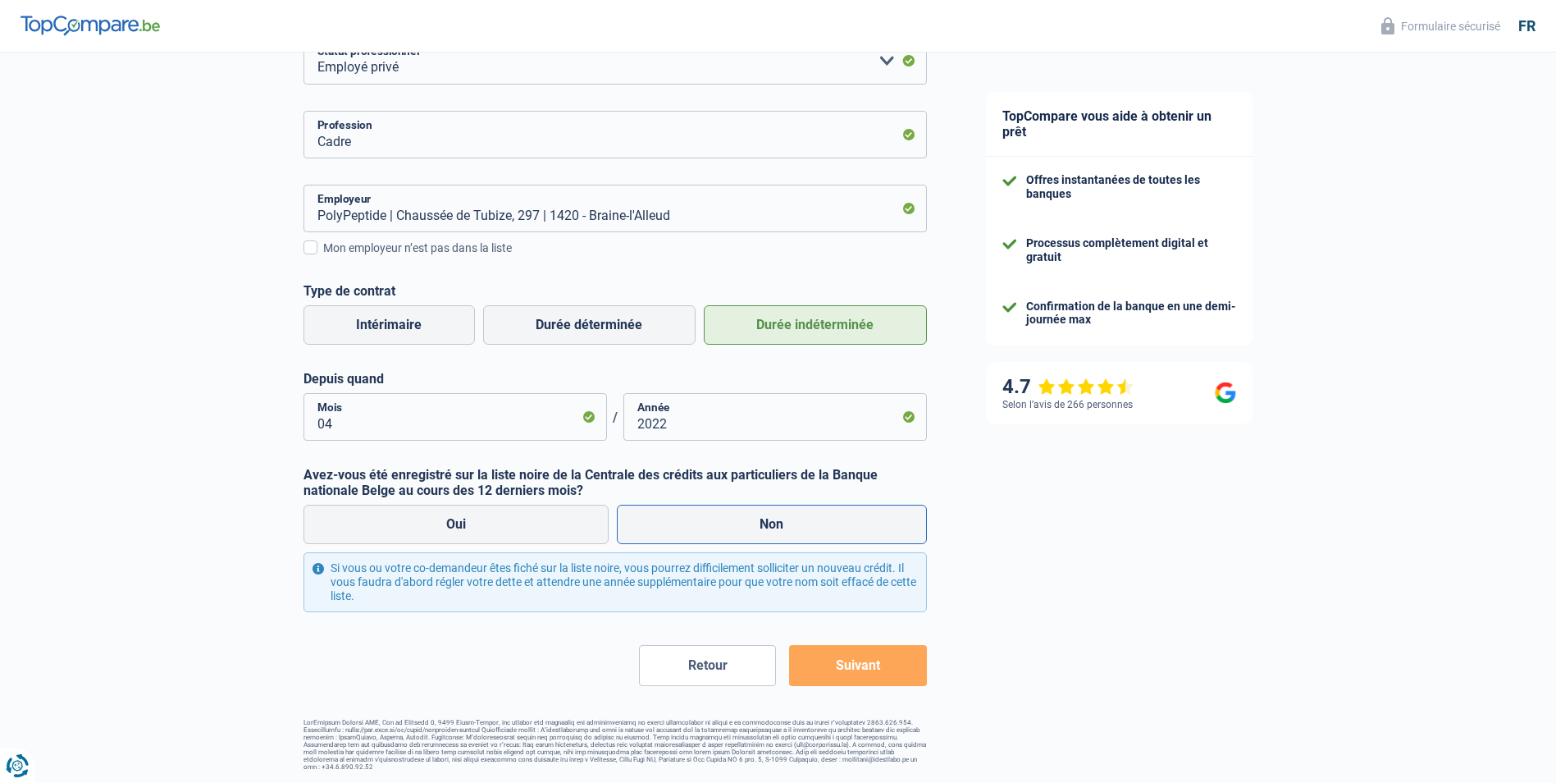
radio input "true"
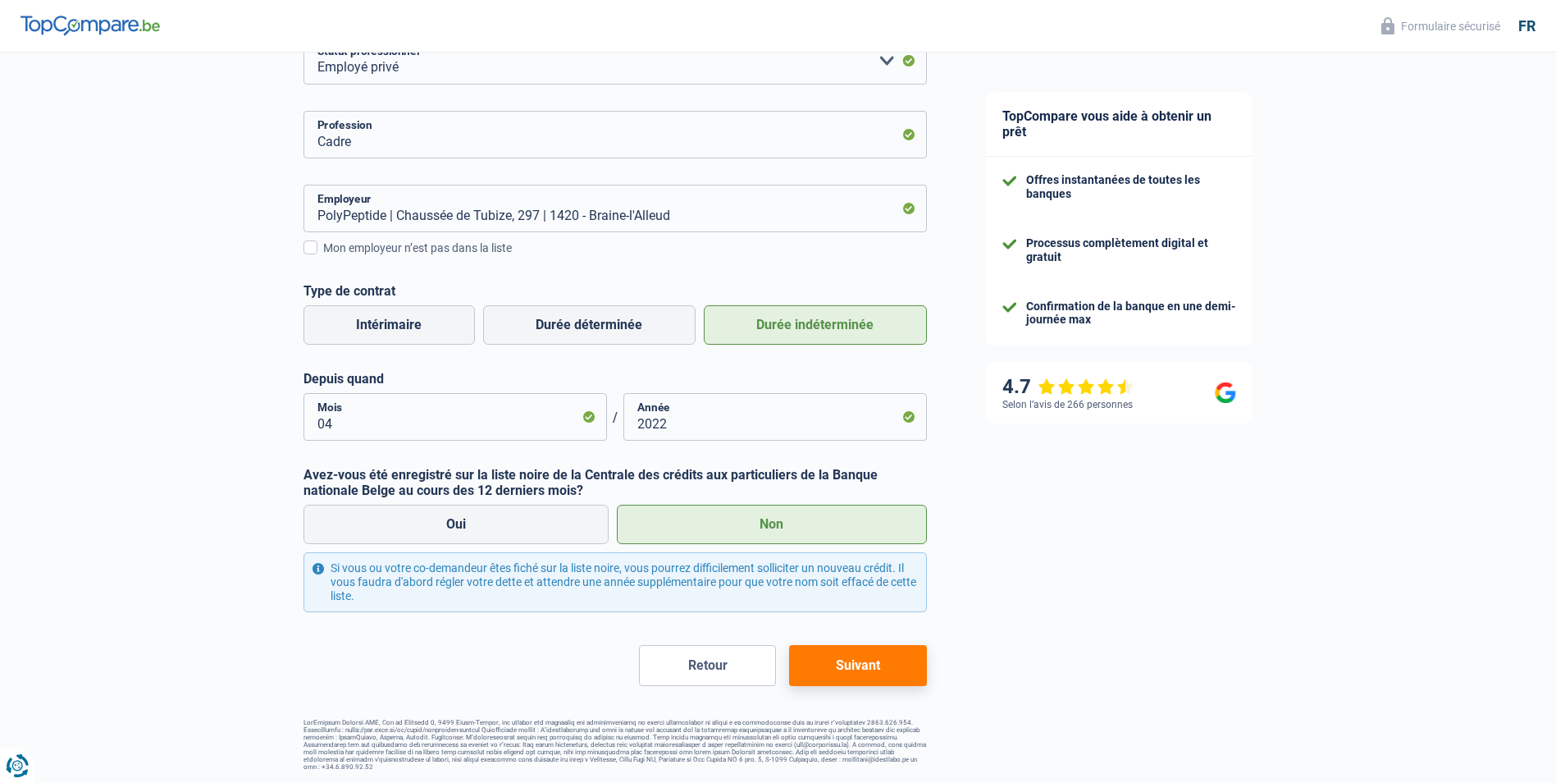
click at [888, 674] on button "Suivant" at bounding box center [857, 665] width 137 height 41
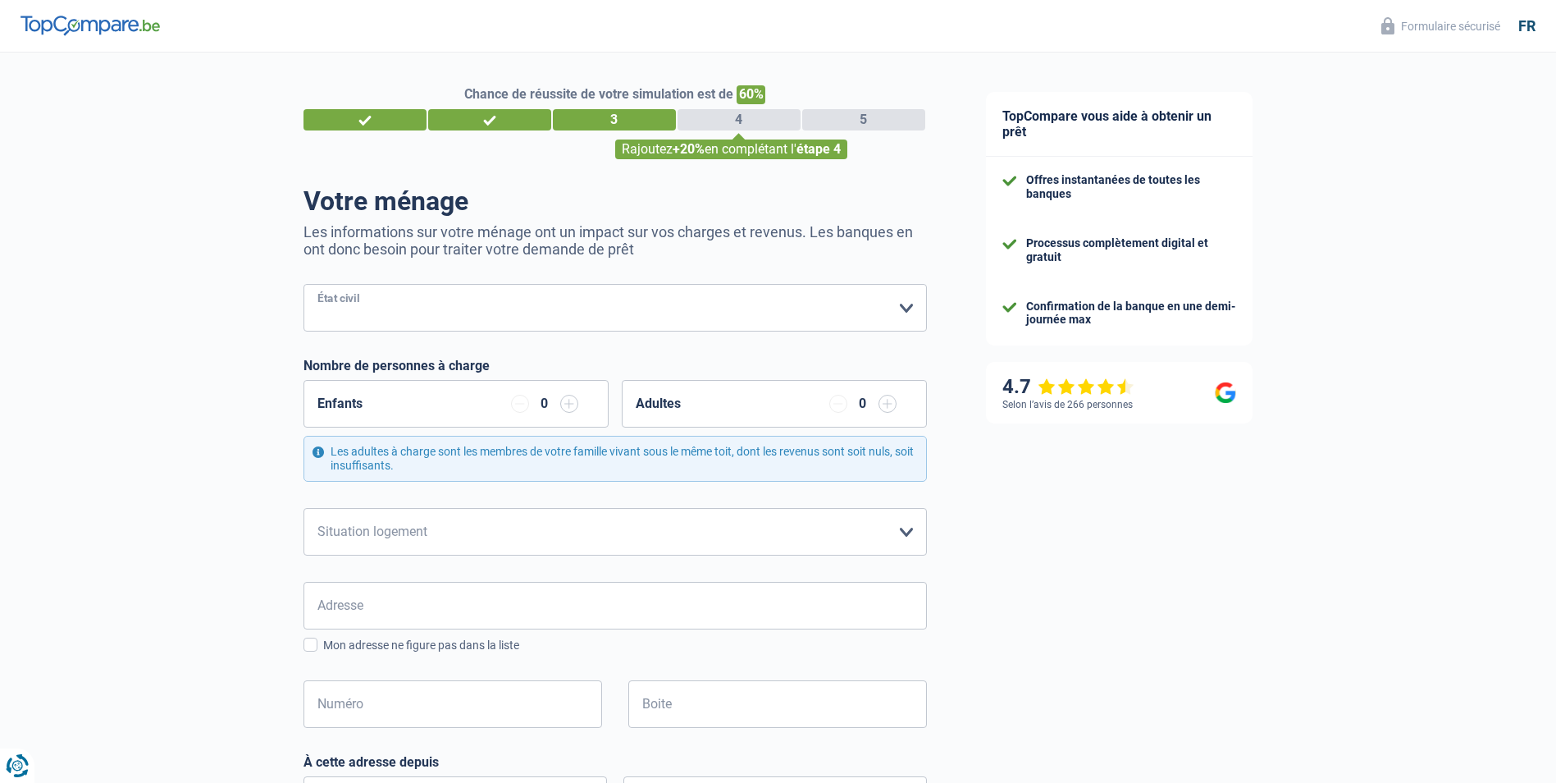
click at [544, 324] on select "Célibataire Marié(e) Cohabitant(e) légal(e) Divorcé(e) Veuf(ve) Séparé (de fait…" at bounding box center [615, 308] width 623 height 48
select select "married"
click at [304, 285] on select "Célibataire Marié(e) Cohabitant(e) légal(e) Divorcé(e) Veuf(ve) Séparé (de fait…" at bounding box center [615, 308] width 623 height 48
